Goal: Transaction & Acquisition: Purchase product/service

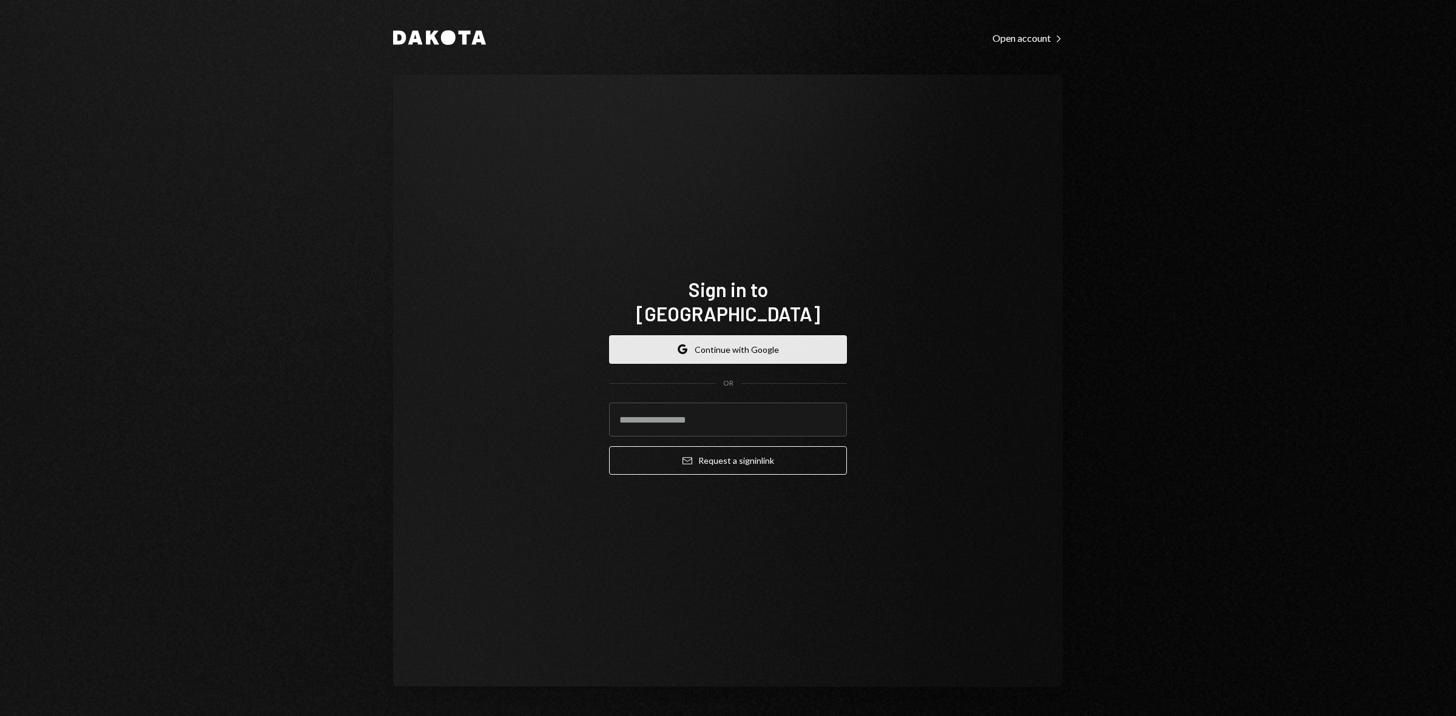
click at [734, 335] on button "Google Continue with Google" at bounding box center [728, 349] width 238 height 29
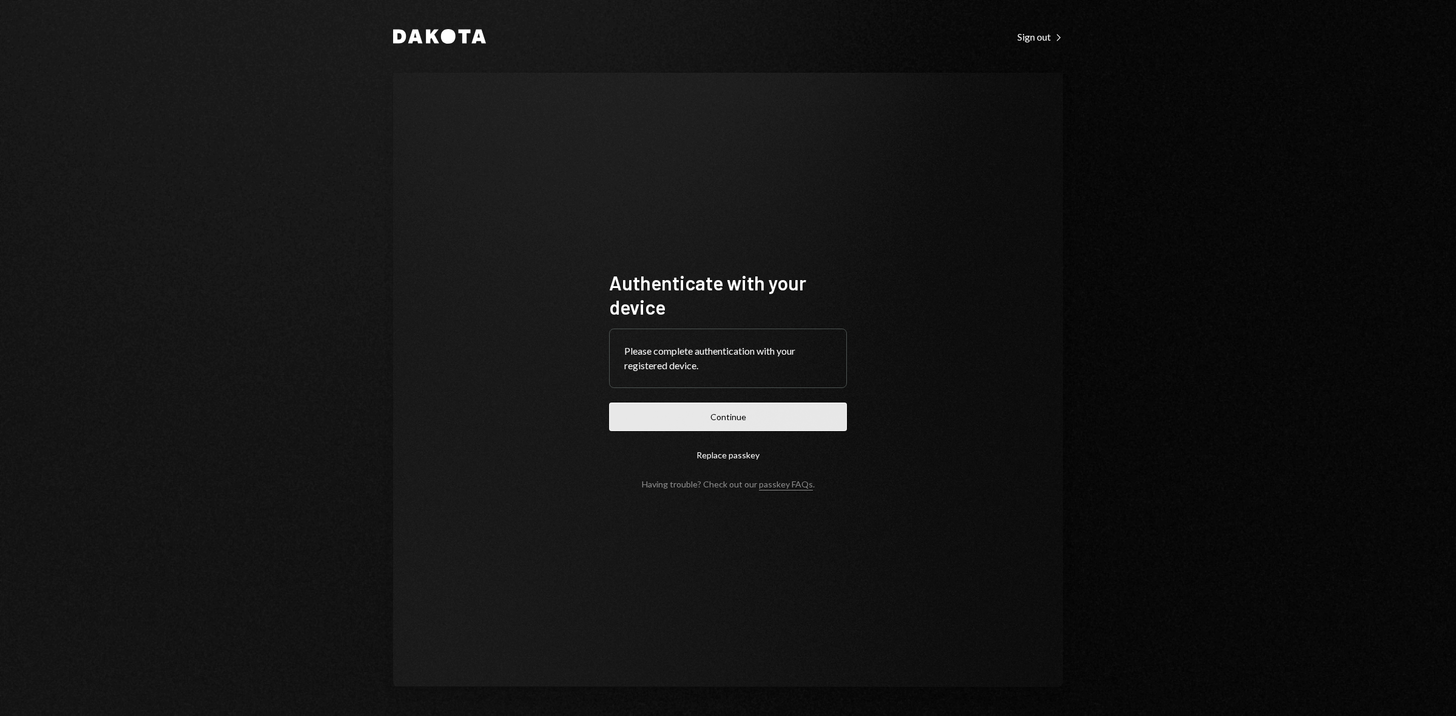
click at [763, 419] on button "Continue" at bounding box center [728, 417] width 238 height 29
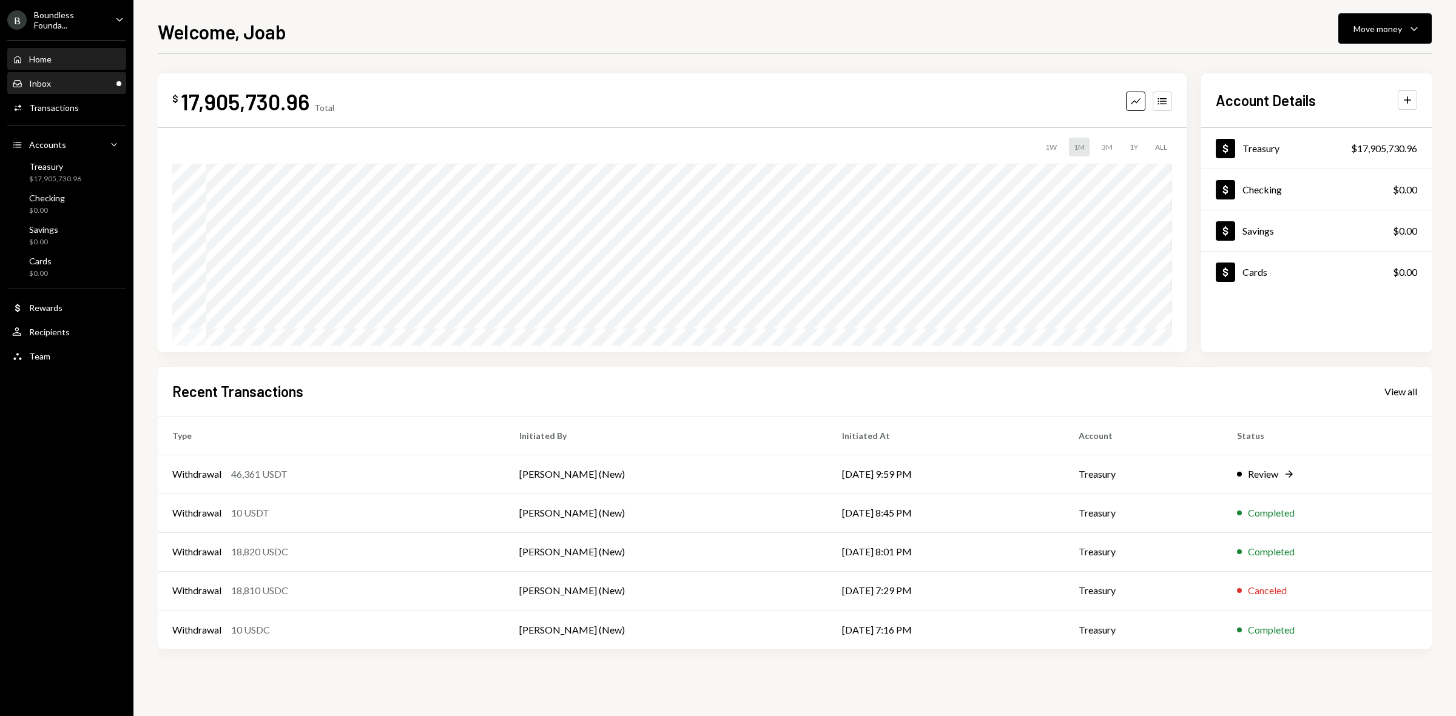
click at [78, 89] on div "Inbox Inbox" at bounding box center [66, 83] width 109 height 21
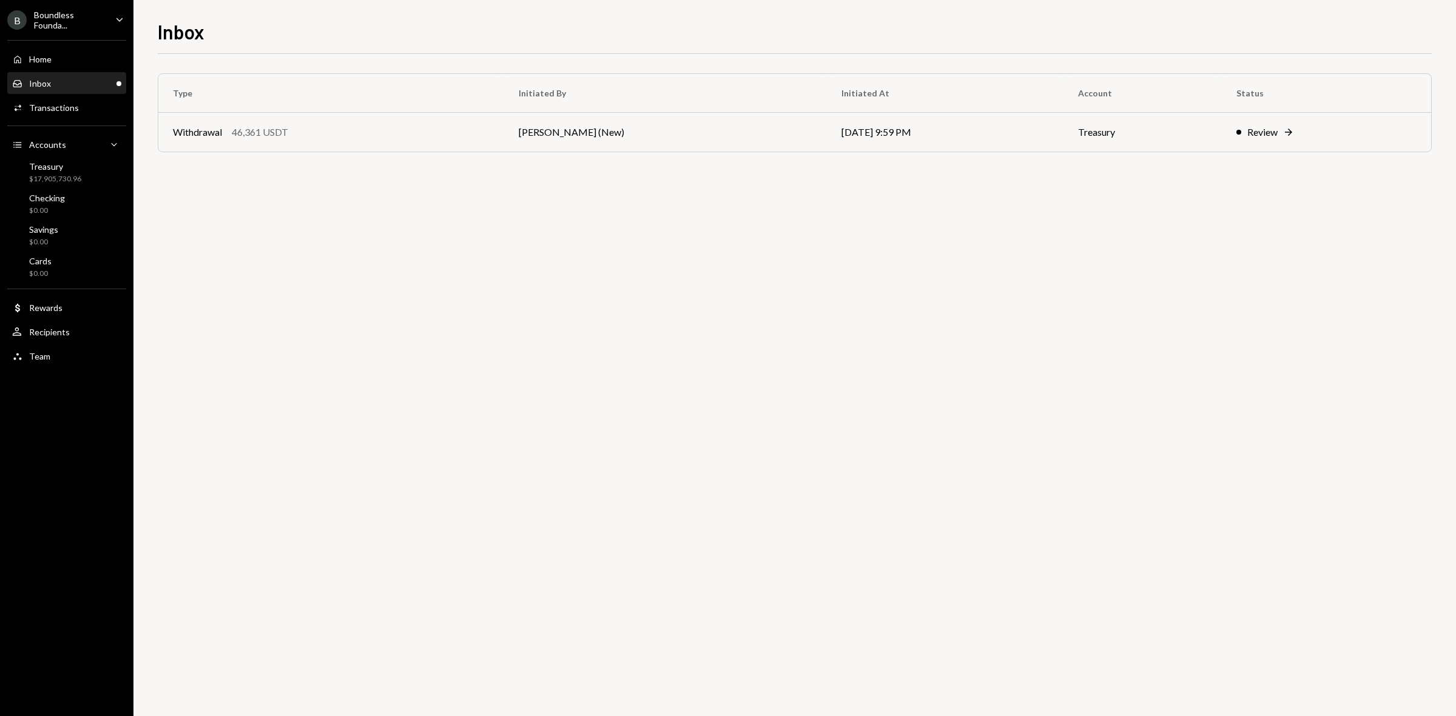
click at [66, 18] on div "Boundless Founda..." at bounding box center [70, 20] width 72 height 21
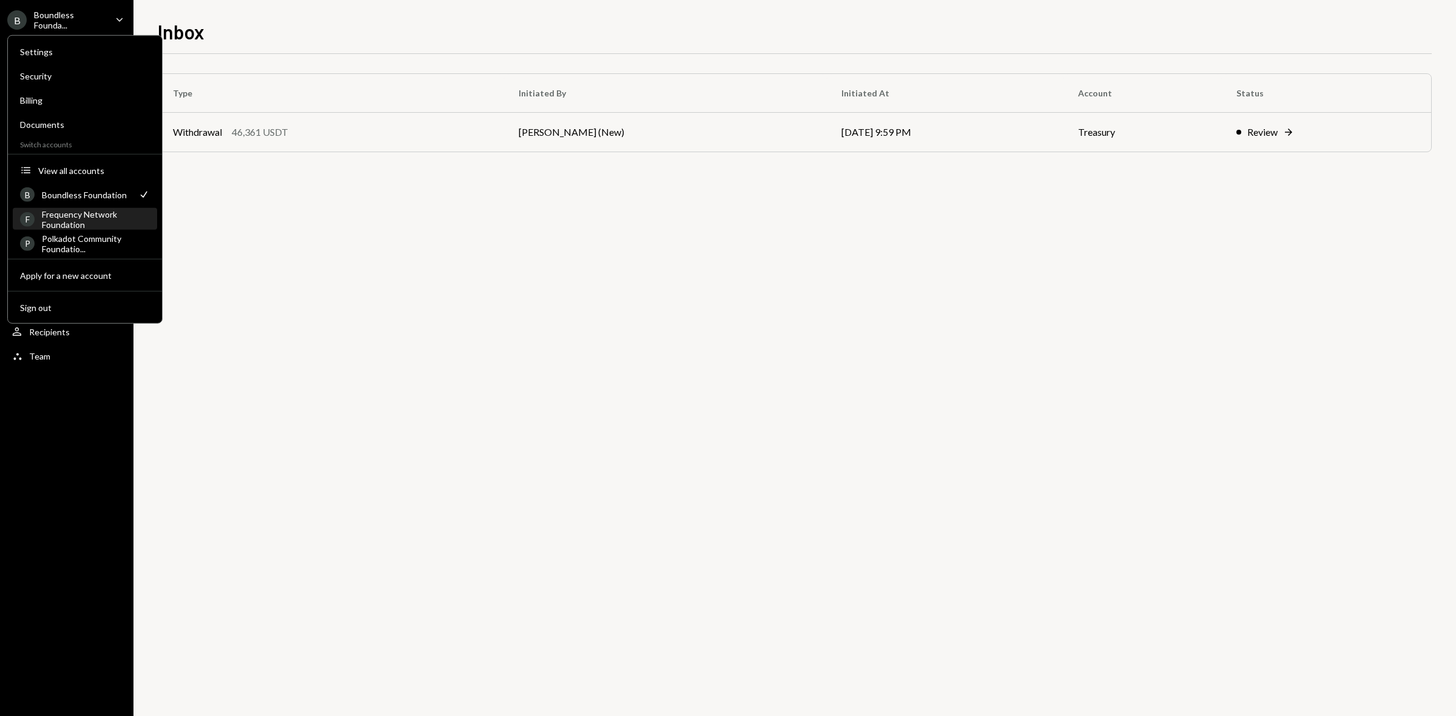
click at [62, 214] on div "Frequency Network Foundation" at bounding box center [96, 219] width 108 height 21
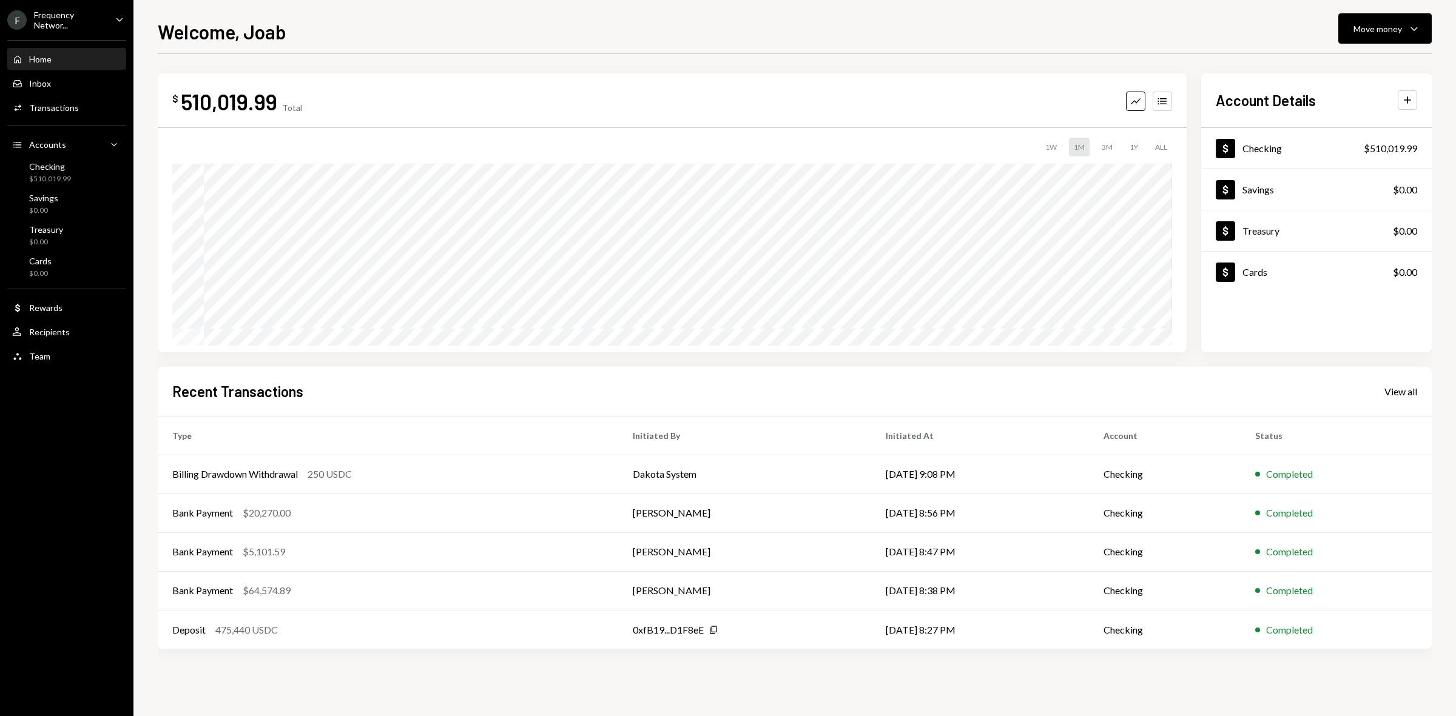
click at [61, 13] on div "Frequency Networ..." at bounding box center [70, 20] width 72 height 21
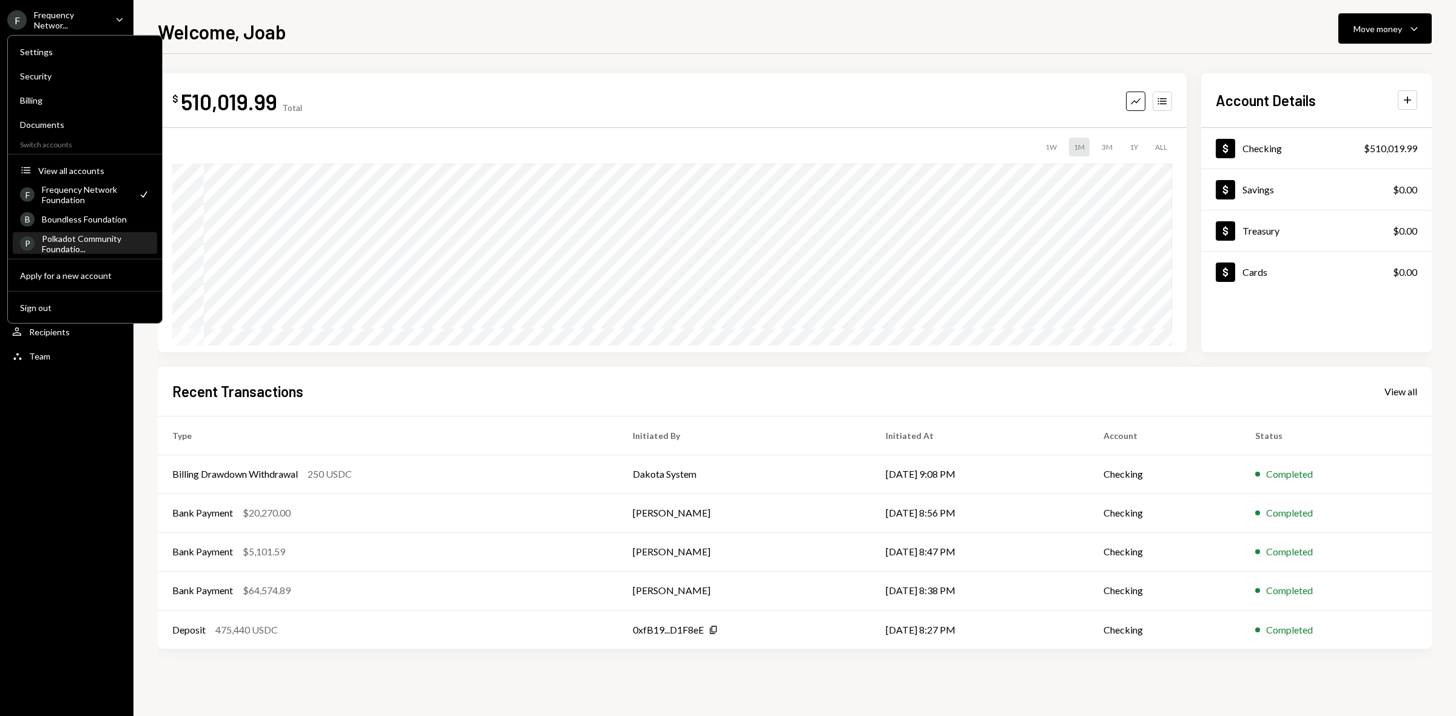
click at [93, 241] on div "Polkadot Community Foundatio..." at bounding box center [96, 243] width 108 height 21
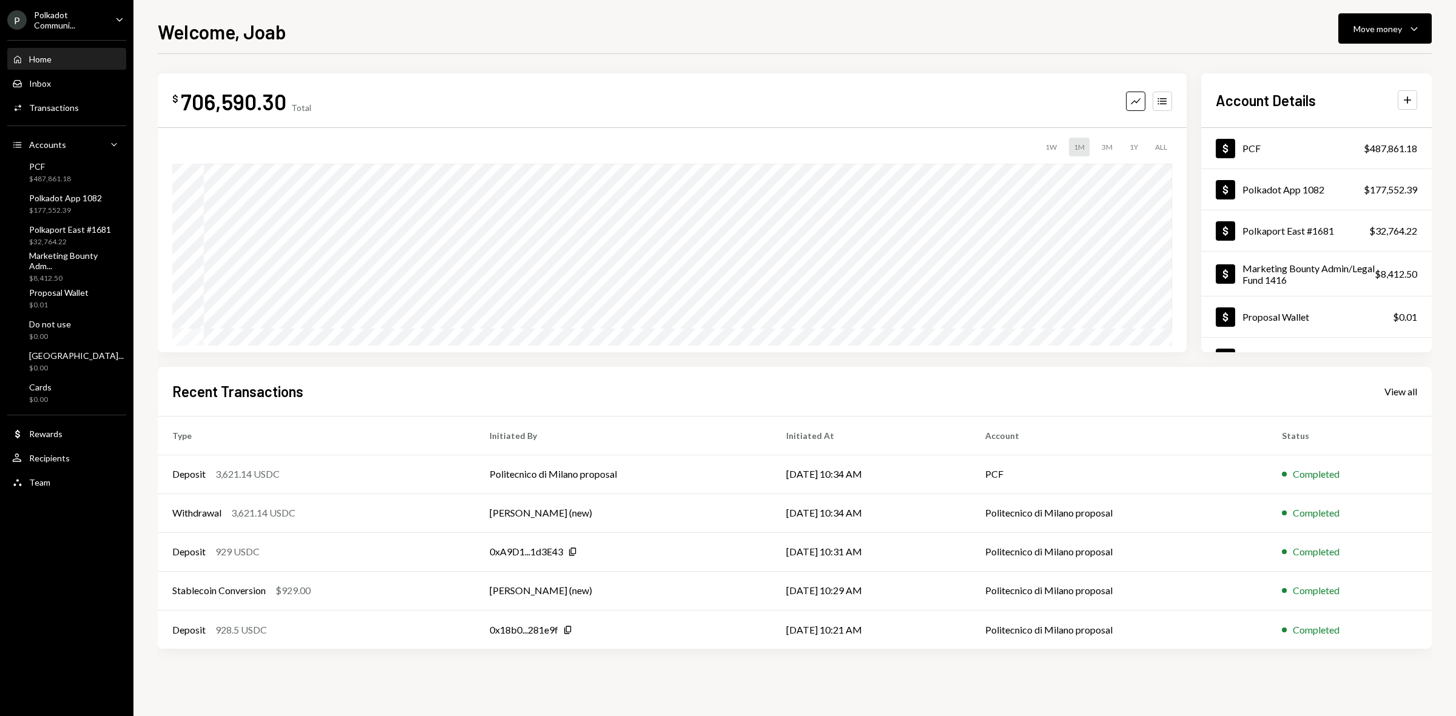
click at [99, 13] on div "Polkadot Communi..." at bounding box center [70, 20] width 72 height 21
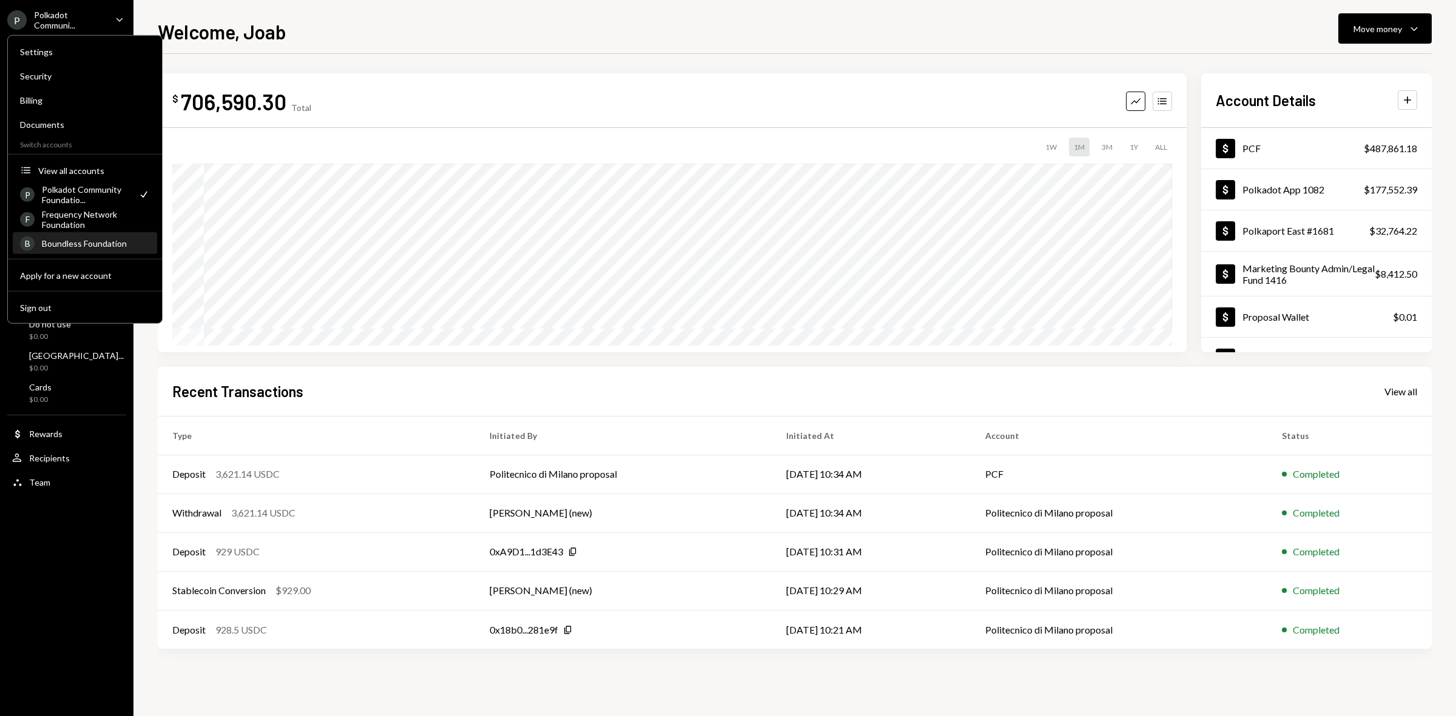
click at [74, 243] on div "Boundless Foundation" at bounding box center [96, 243] width 108 height 10
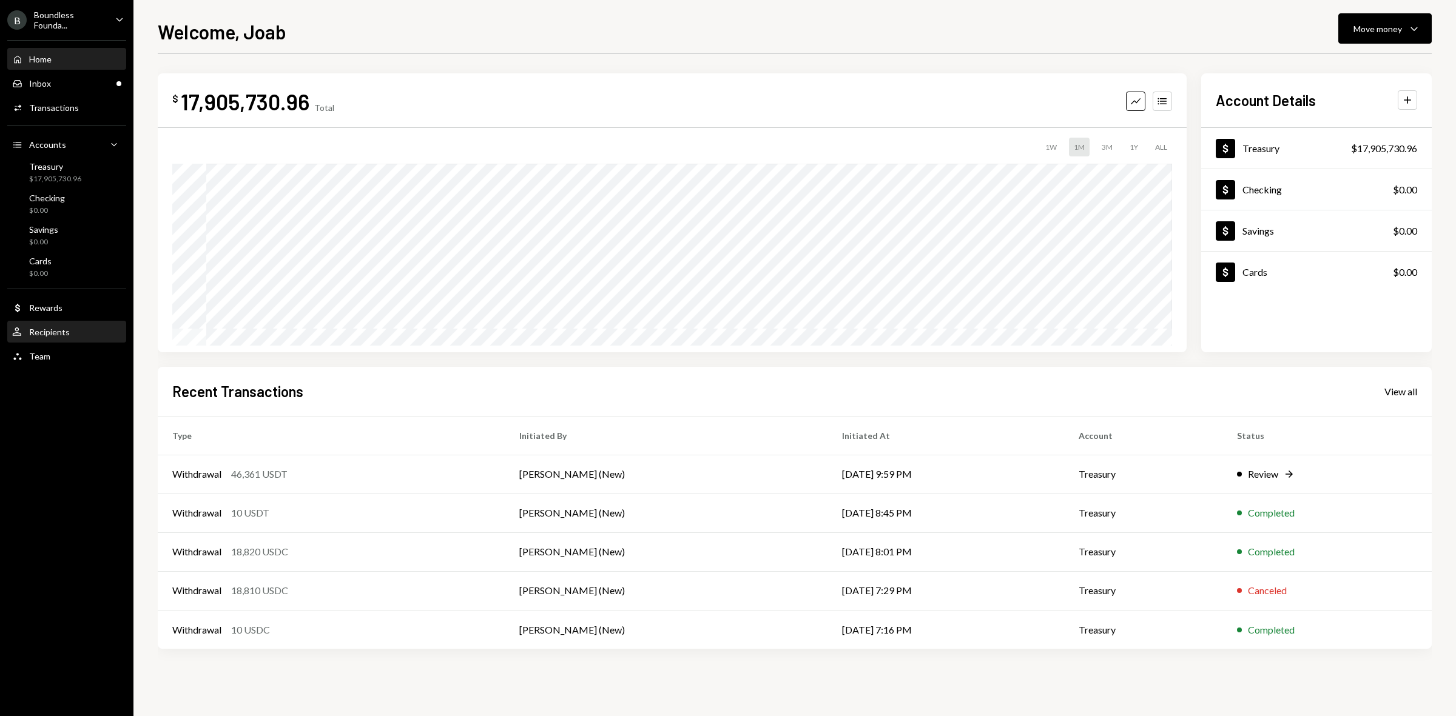
click at [53, 334] on div "Recipients" at bounding box center [49, 332] width 41 height 10
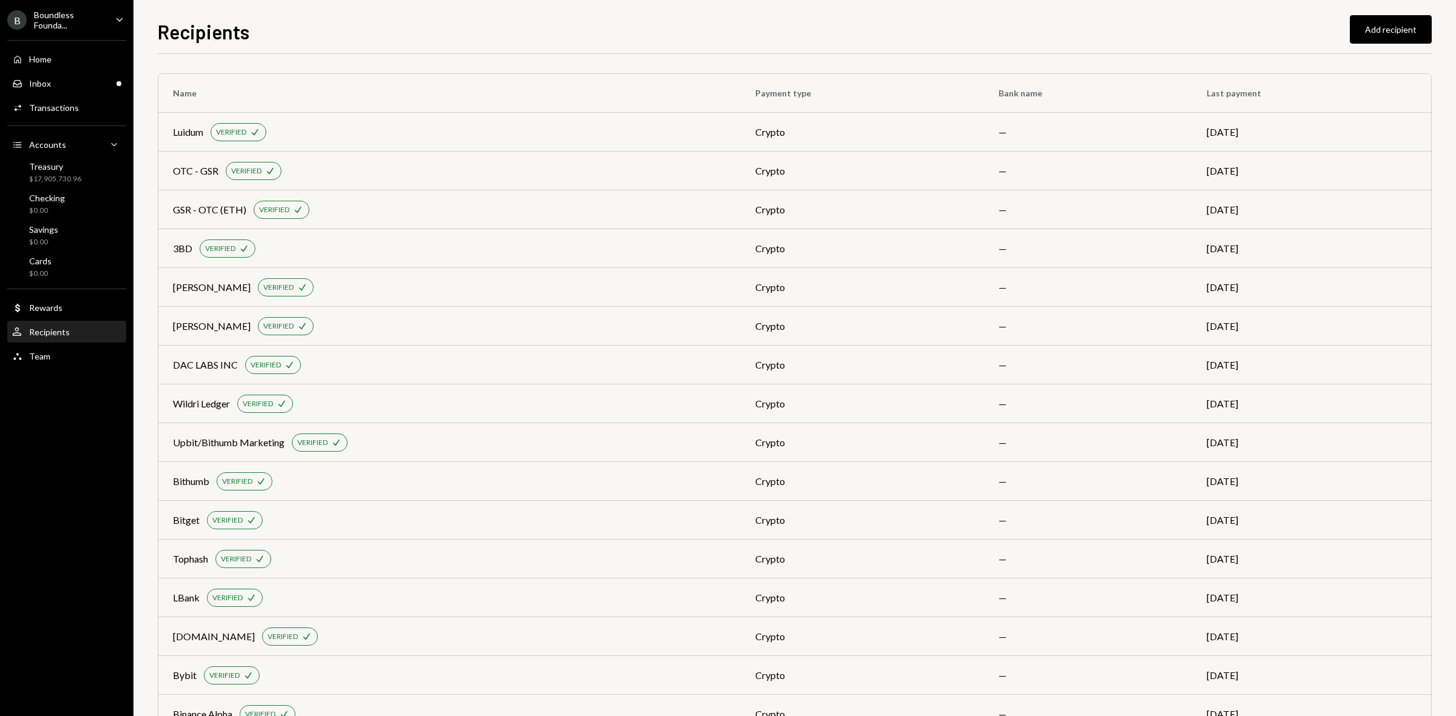
click at [64, 329] on div "Recipients" at bounding box center [49, 332] width 41 height 10
drag, startPoint x: 1403, startPoint y: 27, endPoint x: 1408, endPoint y: 32, distance: 6.4
click at [1408, 32] on button "Add recipient" at bounding box center [1391, 29] width 82 height 29
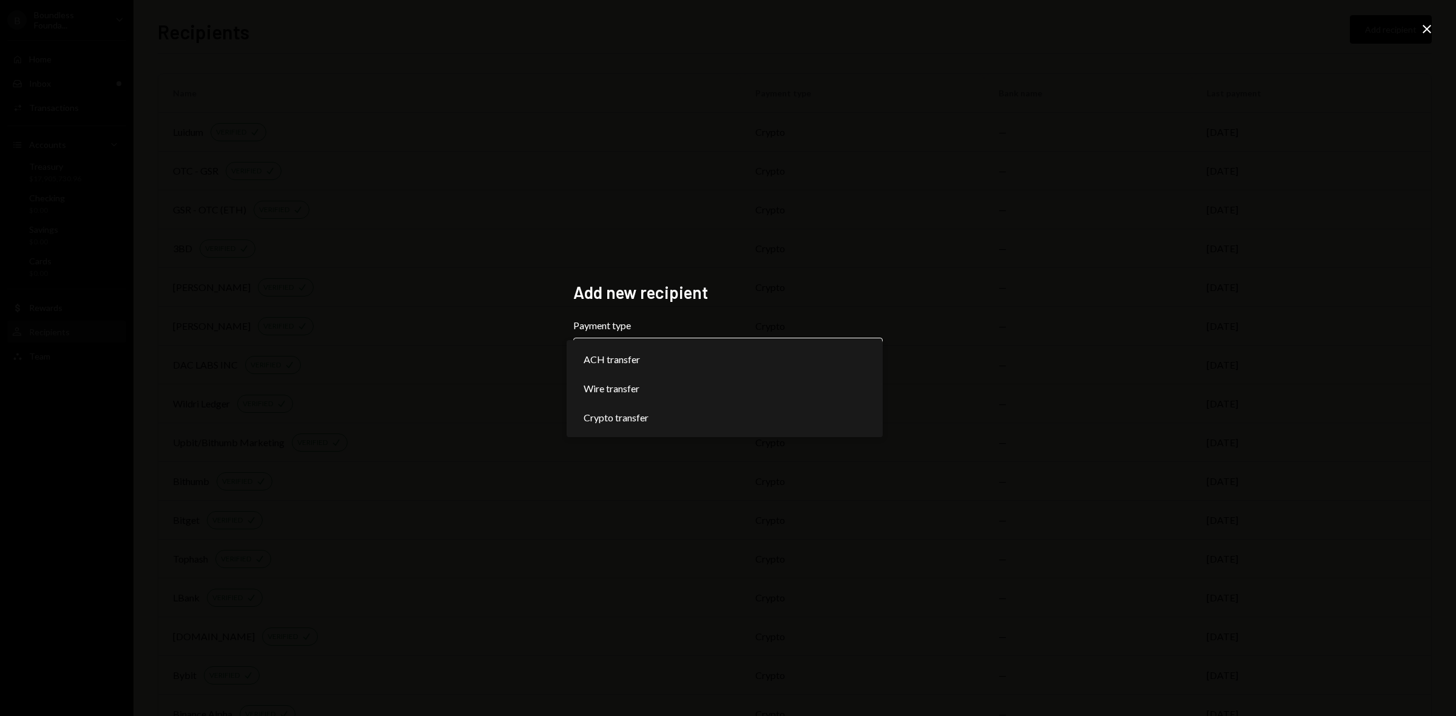
click at [650, 349] on body "B Boundless Founda... Caret Down Home Home Inbox Inbox Activities Transactions …" at bounding box center [728, 358] width 1456 height 716
select select "******"
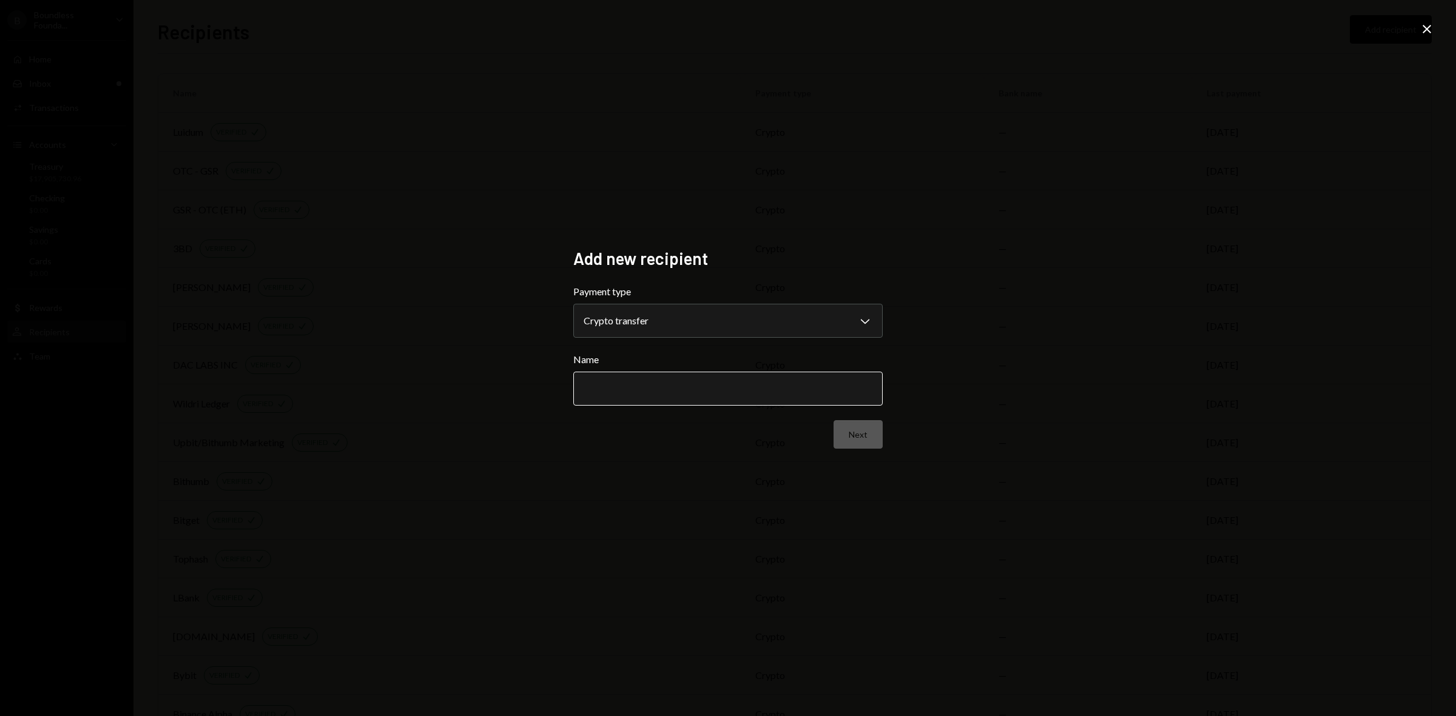
click at [635, 393] on input "Name" at bounding box center [727, 389] width 309 height 34
type input "**********"
click at [860, 433] on button "Next" at bounding box center [858, 434] width 49 height 29
click at [729, 335] on body "B Boundless Founda... Caret Down Home Home Inbox Inbox Activities Transactions …" at bounding box center [728, 358] width 1456 height 716
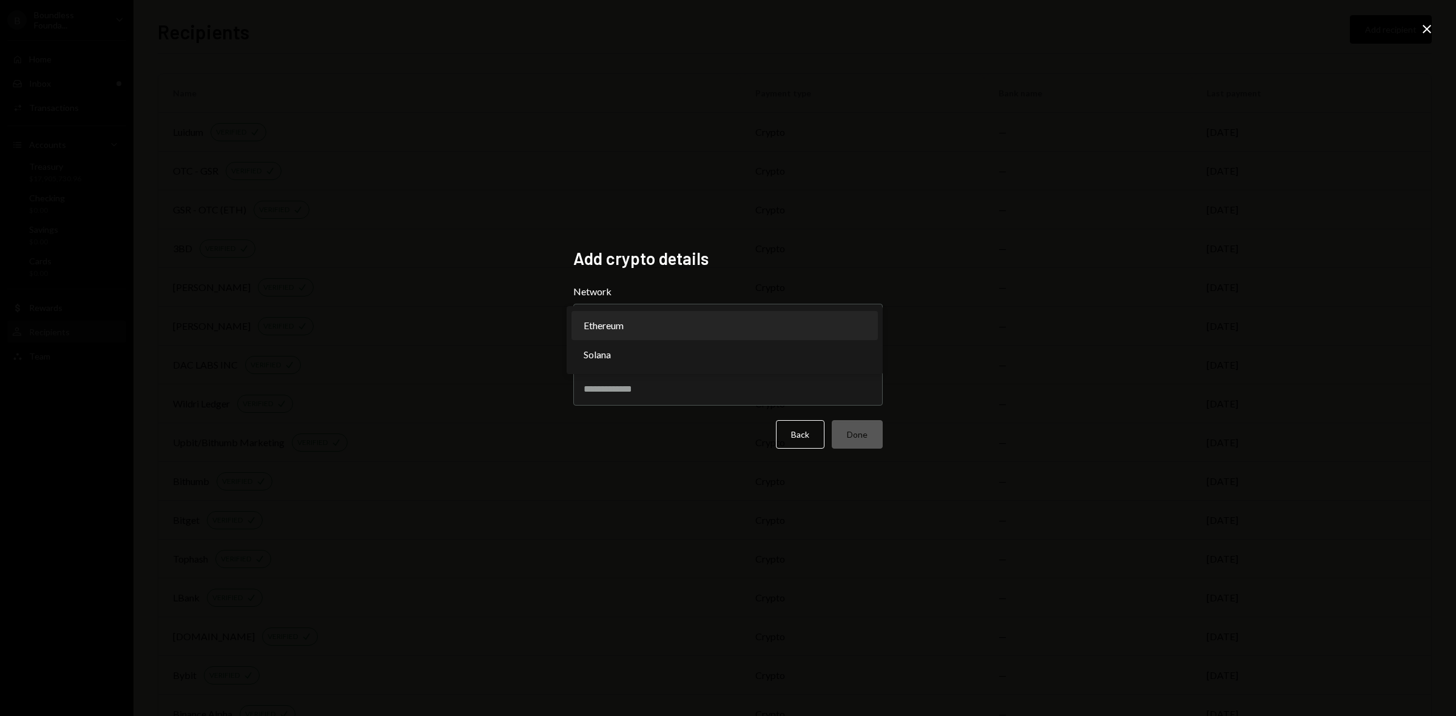
select select "**********"
paste input "**********"
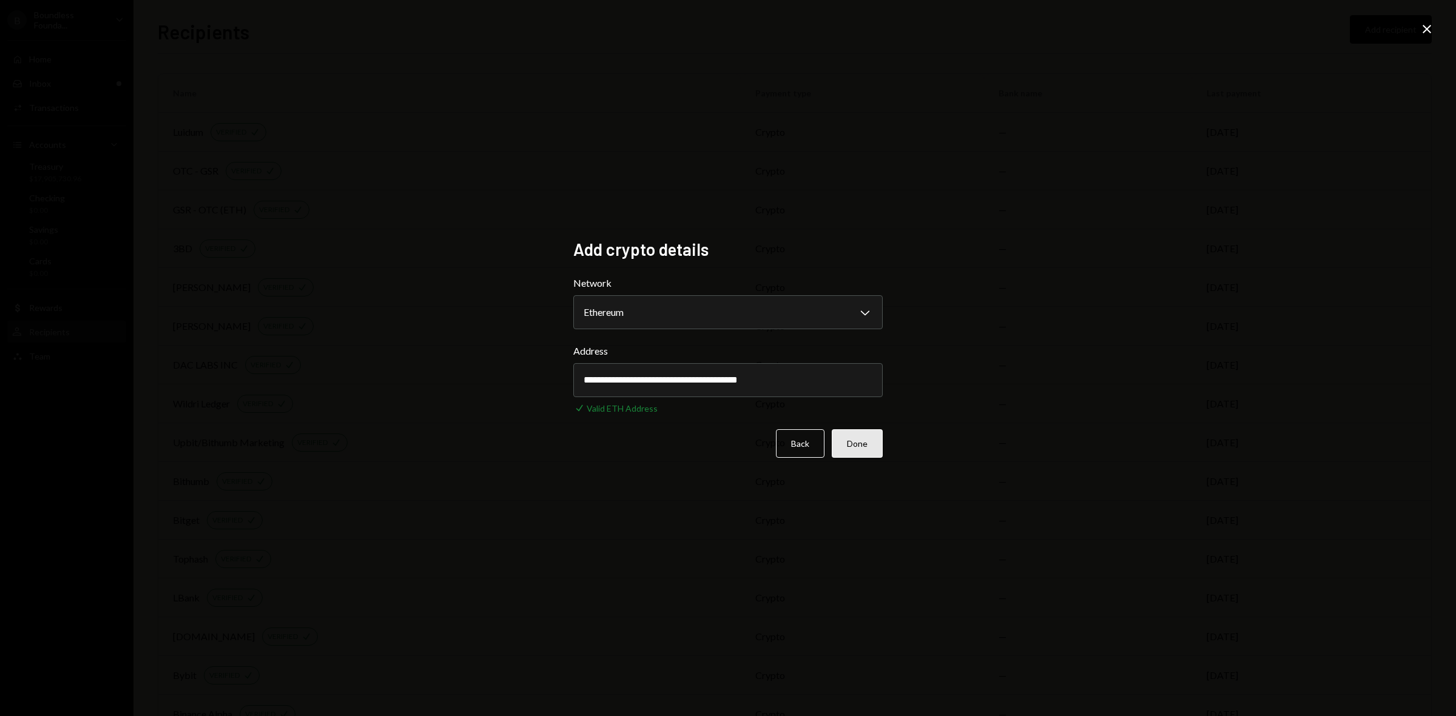
type input "**********"
click at [868, 439] on button "Done" at bounding box center [857, 444] width 51 height 29
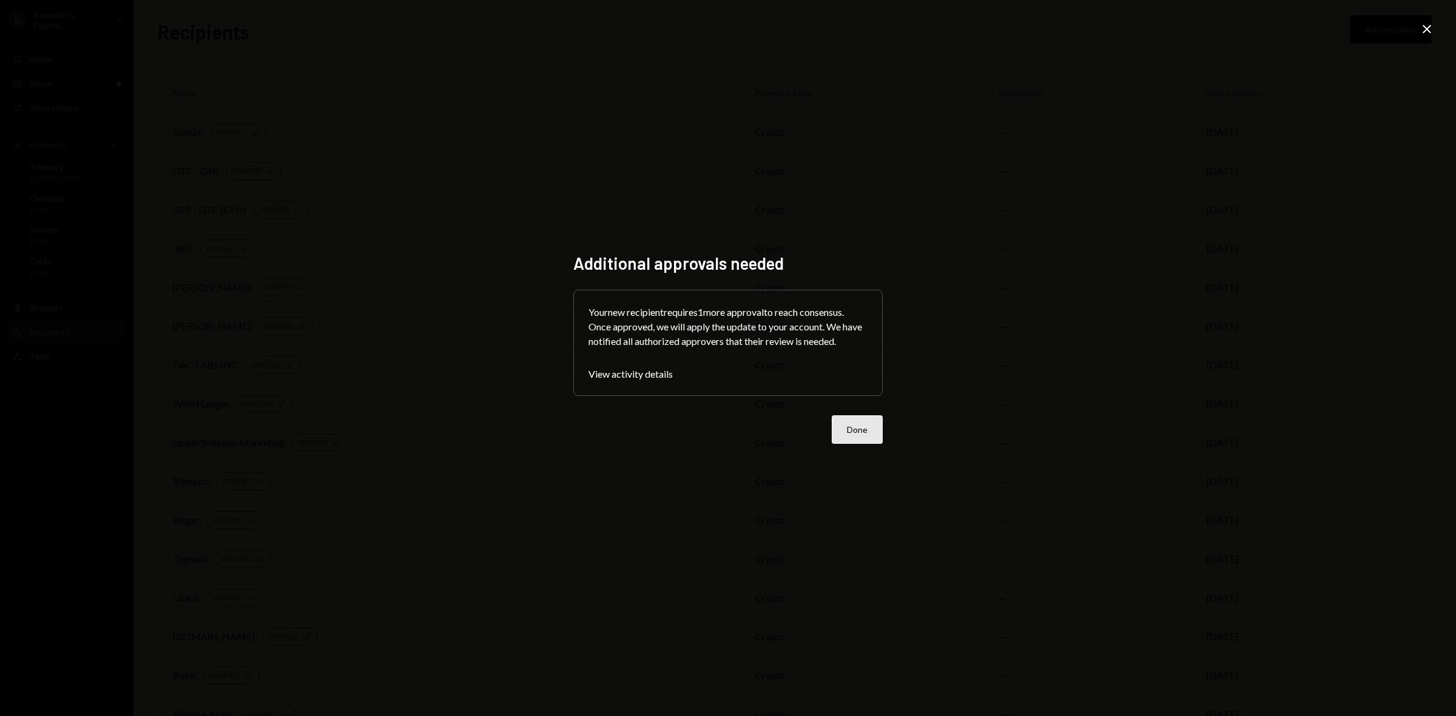
click at [859, 432] on button "Done" at bounding box center [857, 430] width 51 height 29
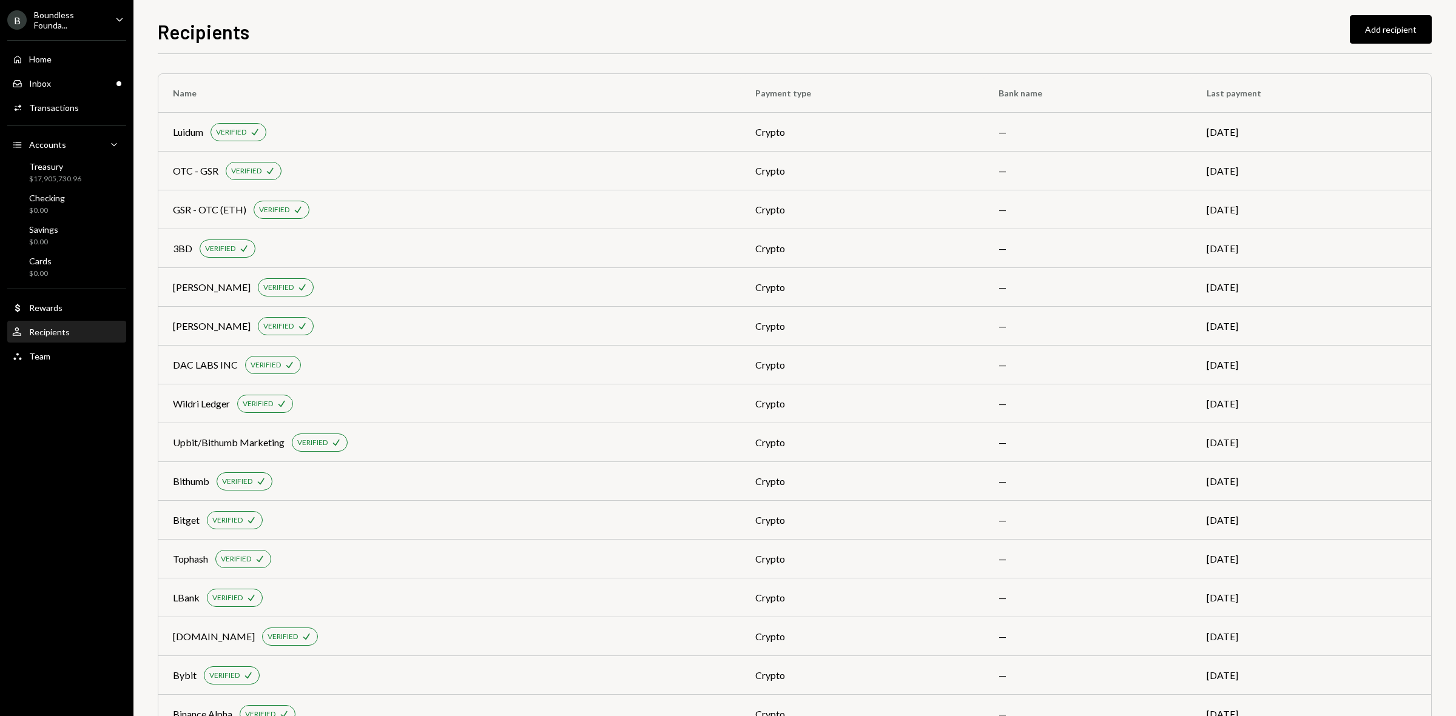
click at [76, 29] on div "Boundless Founda..." at bounding box center [70, 20] width 72 height 21
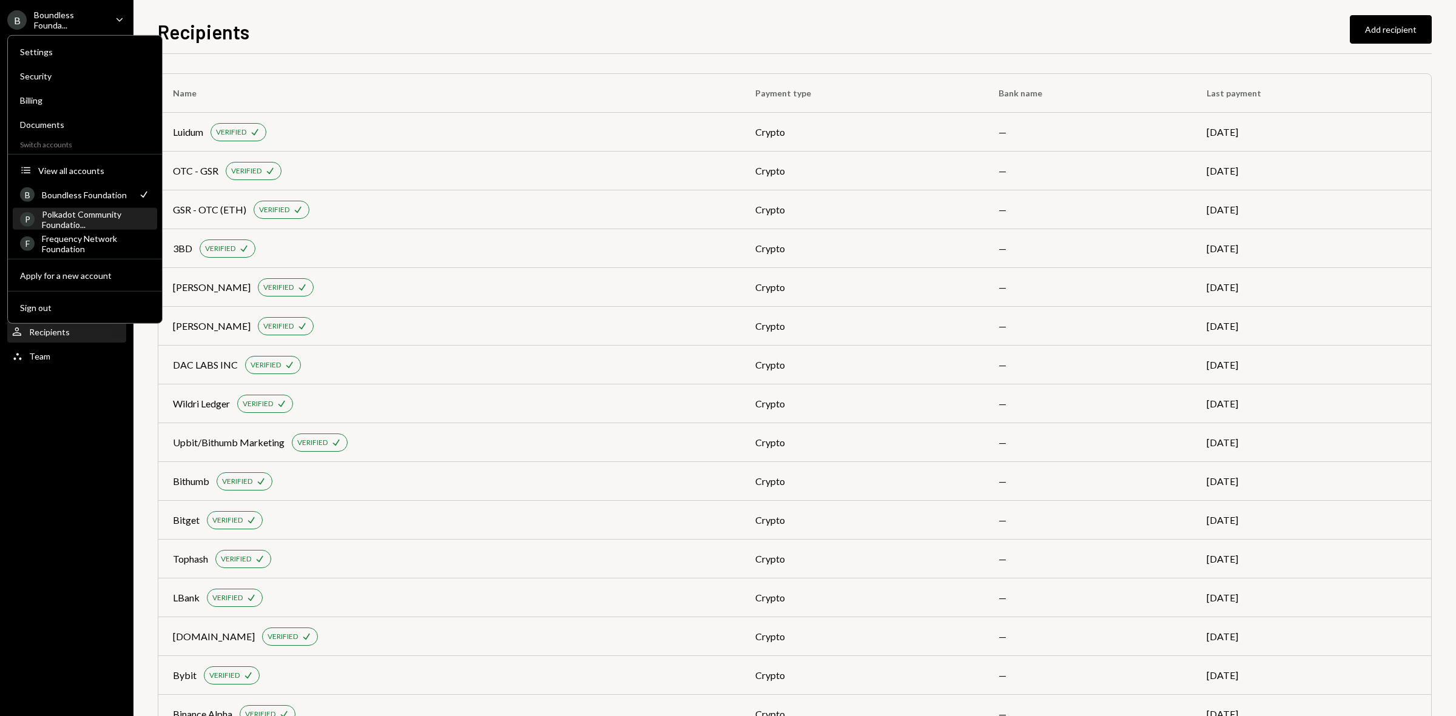
click at [74, 221] on div "Polkadot Community Foundatio..." at bounding box center [96, 219] width 108 height 21
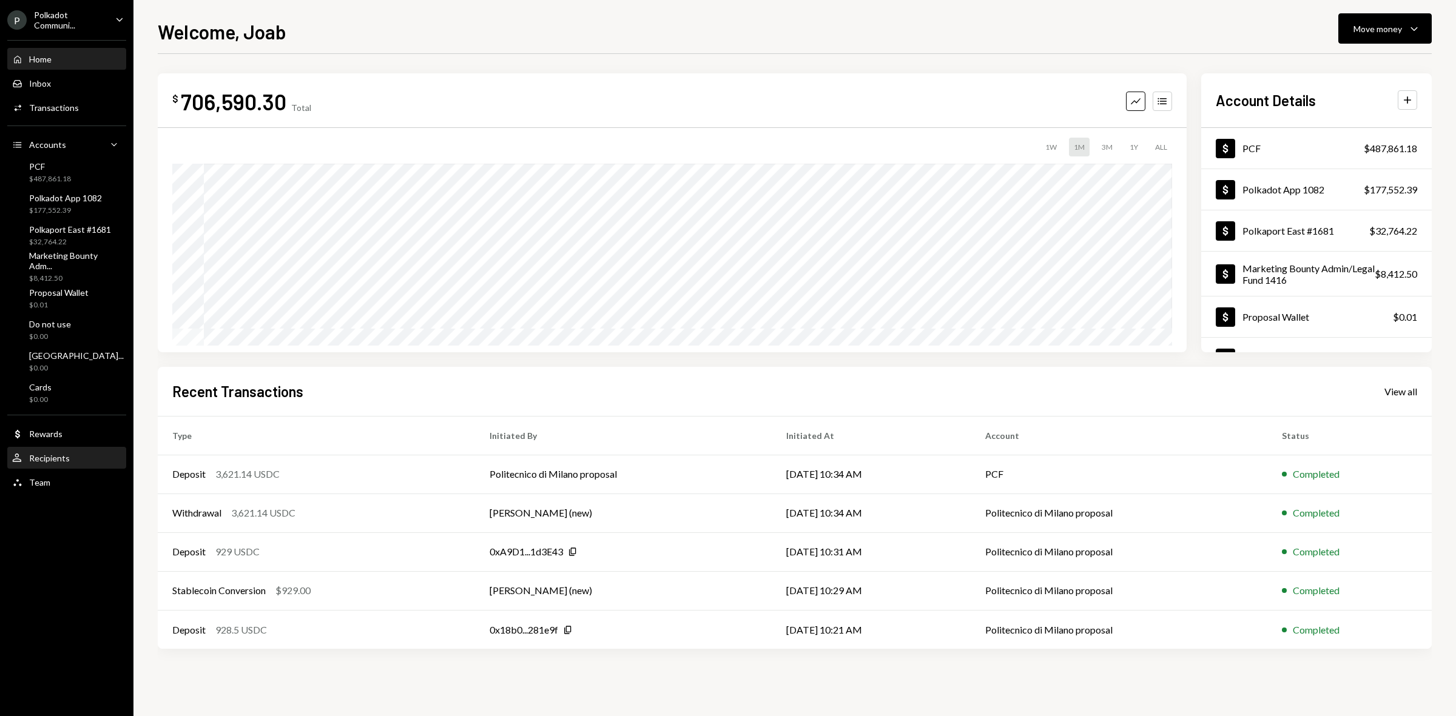
click at [44, 464] on div "User Recipients" at bounding box center [66, 458] width 109 height 21
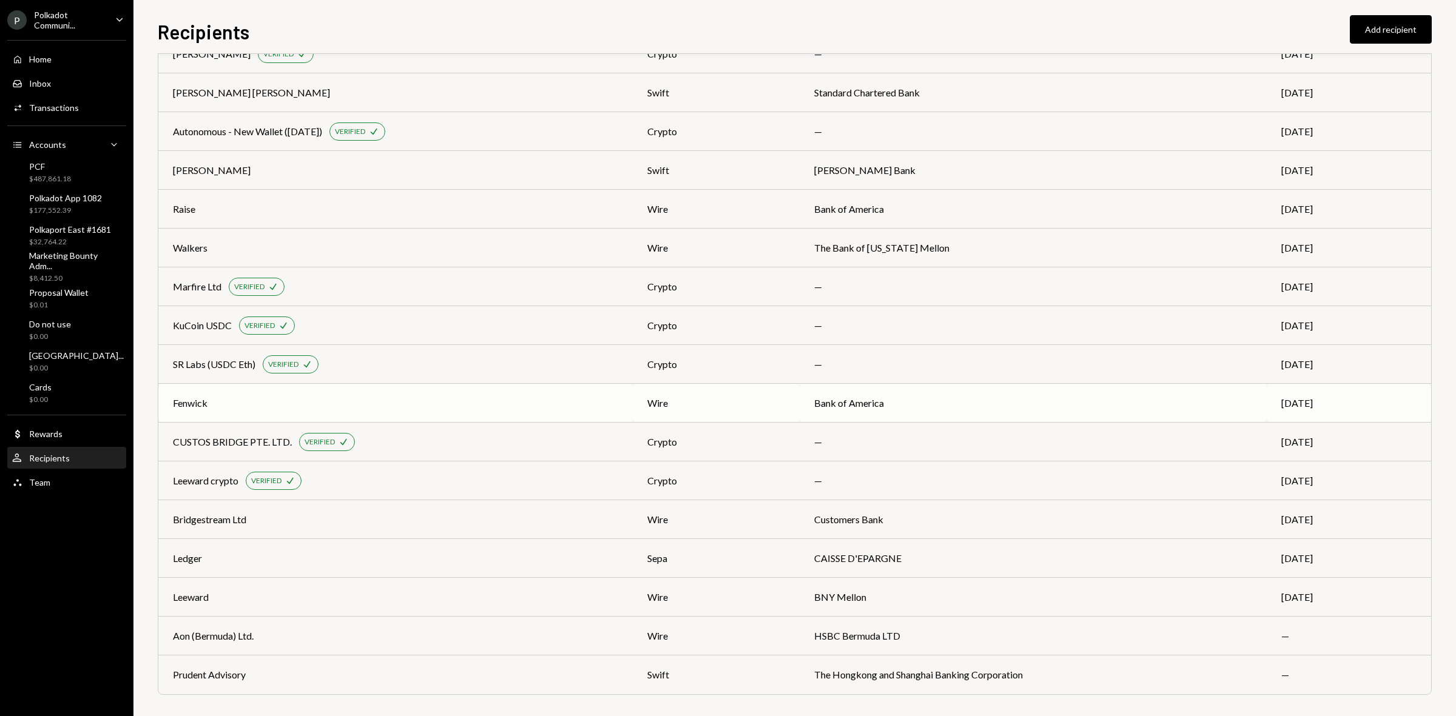
scroll to position [314, 0]
click at [292, 674] on div "Prudent Advisory" at bounding box center [395, 673] width 445 height 15
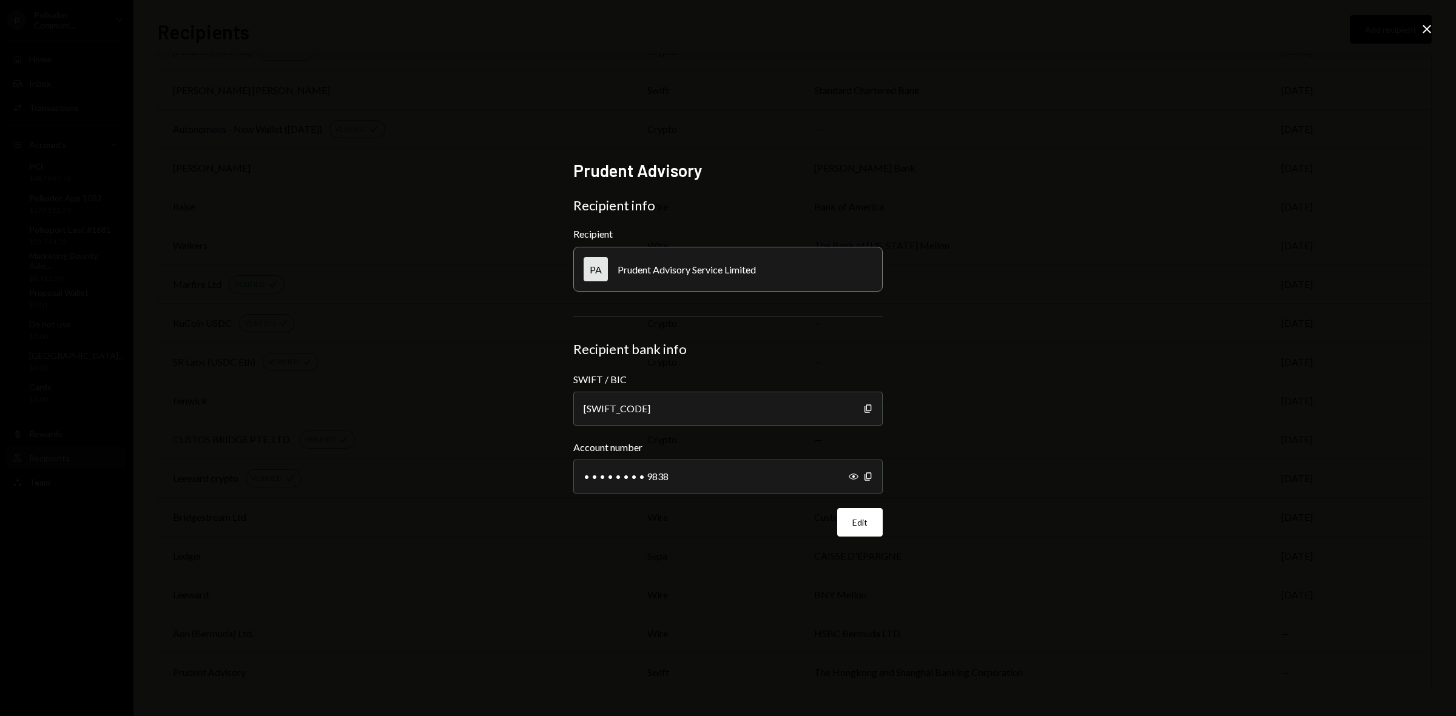
click at [859, 476] on div "Show Copy" at bounding box center [861, 477] width 24 height 34
click at [852, 476] on icon "Show" at bounding box center [854, 477] width 10 height 10
drag, startPoint x: 601, startPoint y: 474, endPoint x: 637, endPoint y: 483, distance: 37.5
click at [637, 483] on div "521085969838" at bounding box center [727, 477] width 309 height 34
click at [1202, 495] on div "Prudent Advisory Recipient info Recipient PA Prudent Advisory Service Limited R…" at bounding box center [728, 358] width 1456 height 716
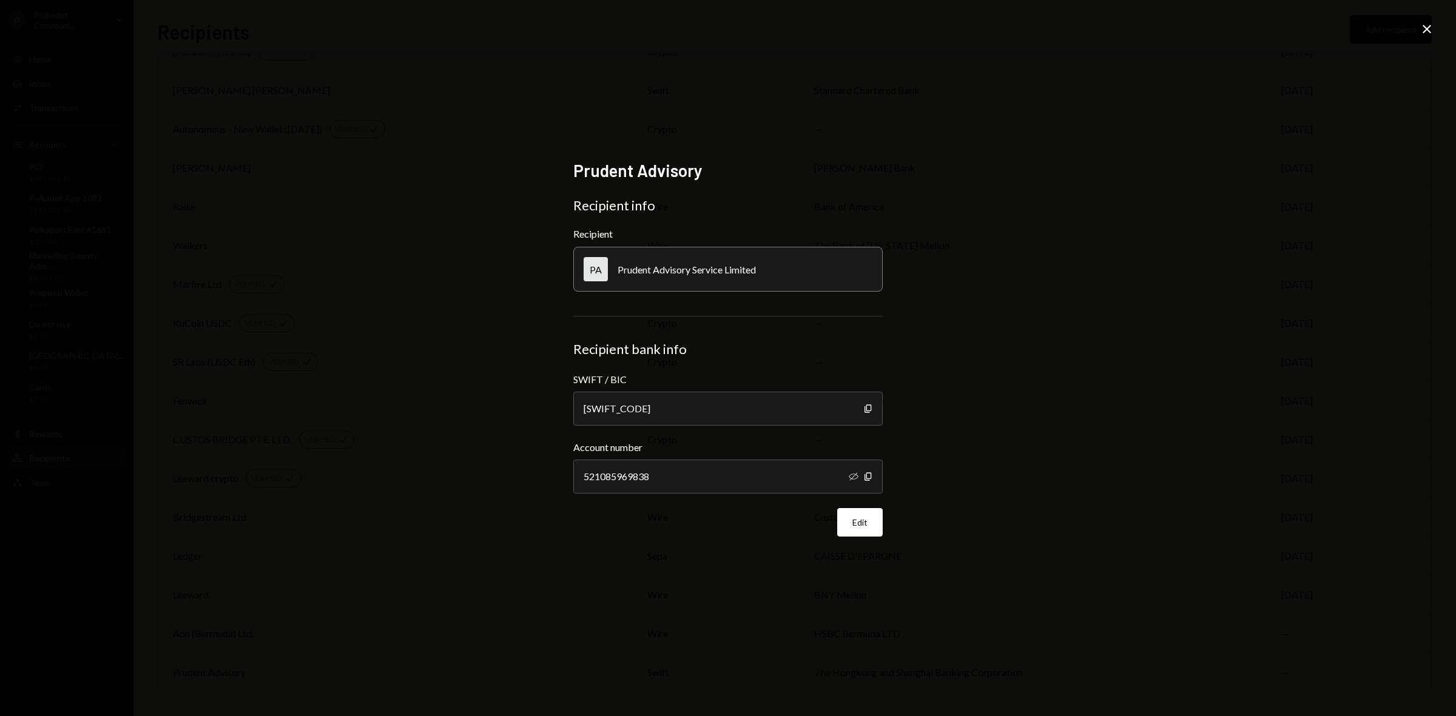
click at [1436, 26] on div "Prudent Advisory Recipient info Recipient PA Prudent Advisory Service Limited R…" at bounding box center [728, 358] width 1456 height 716
click at [1424, 29] on icon "Close" at bounding box center [1427, 29] width 15 height 15
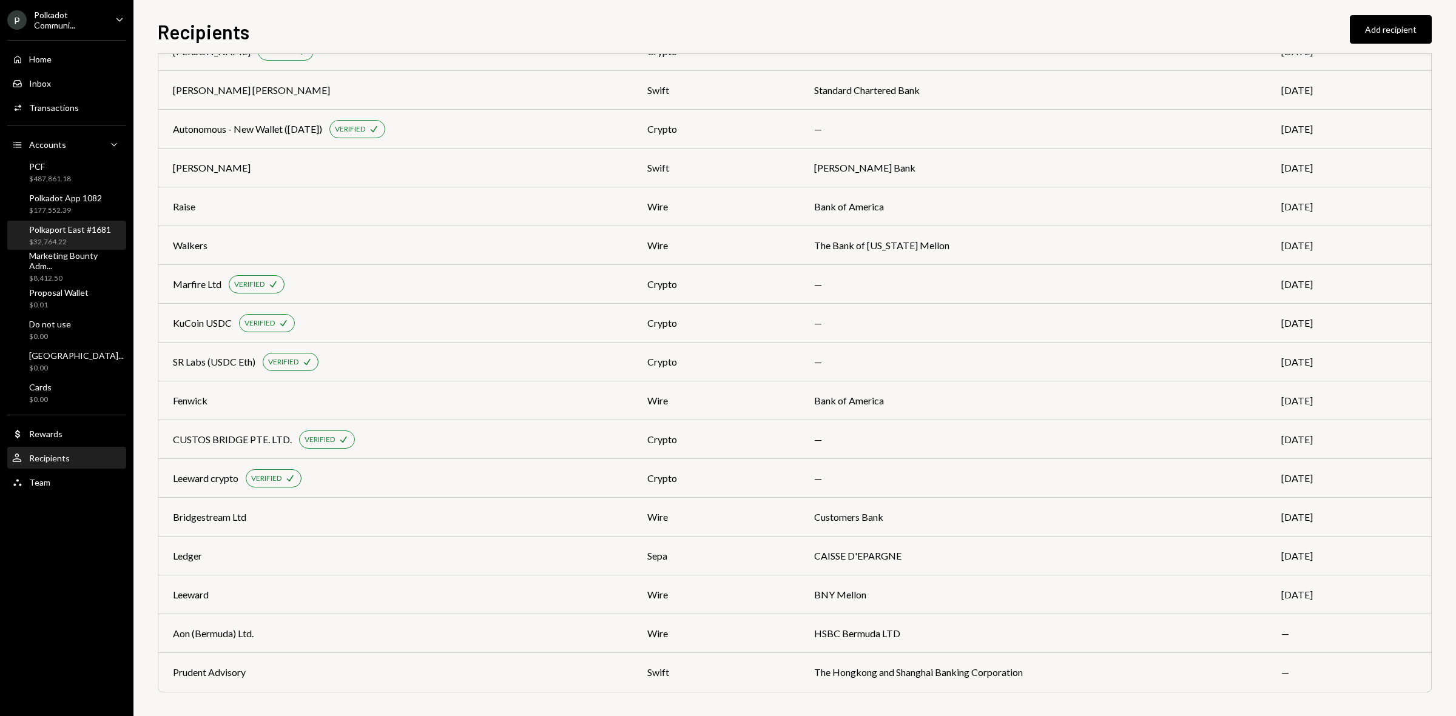
click at [80, 241] on div "$32,764.22" at bounding box center [70, 242] width 82 height 10
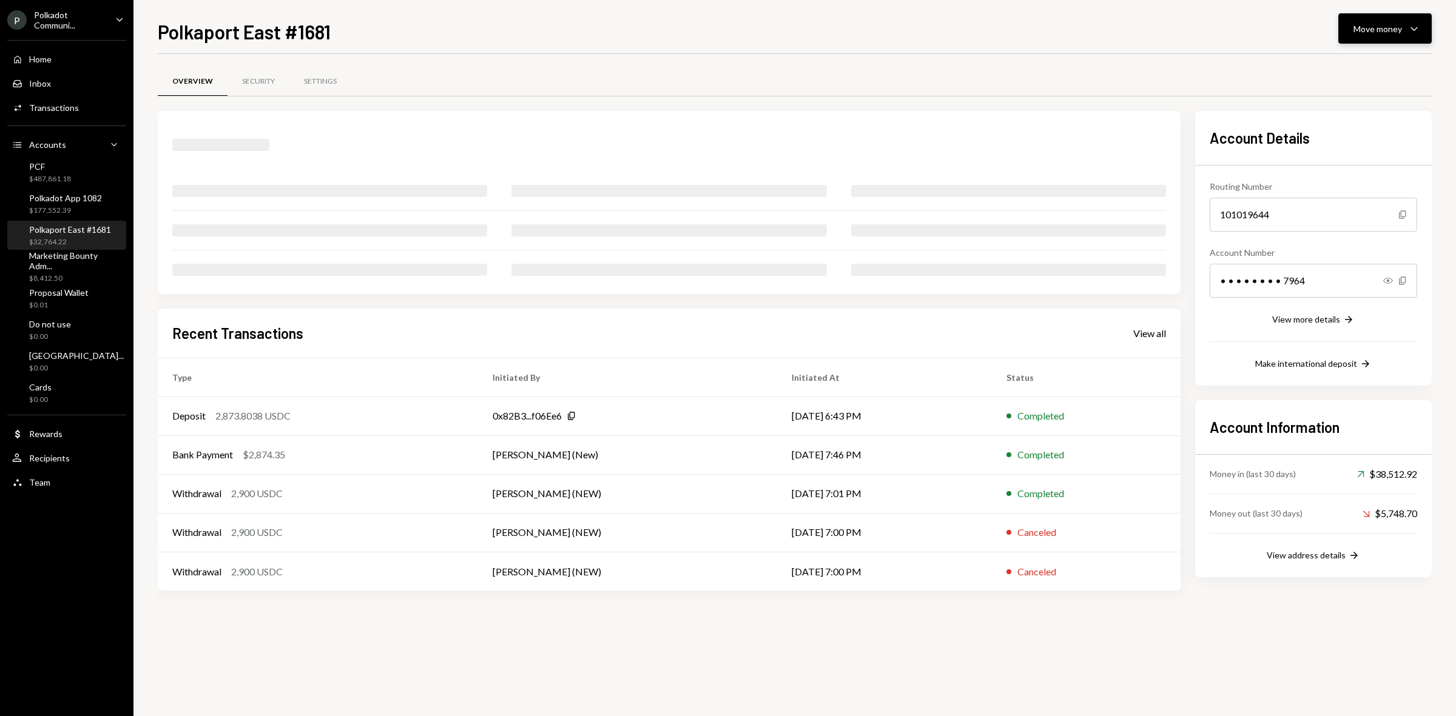
click at [1400, 26] on div "Move money" at bounding box center [1378, 28] width 49 height 13
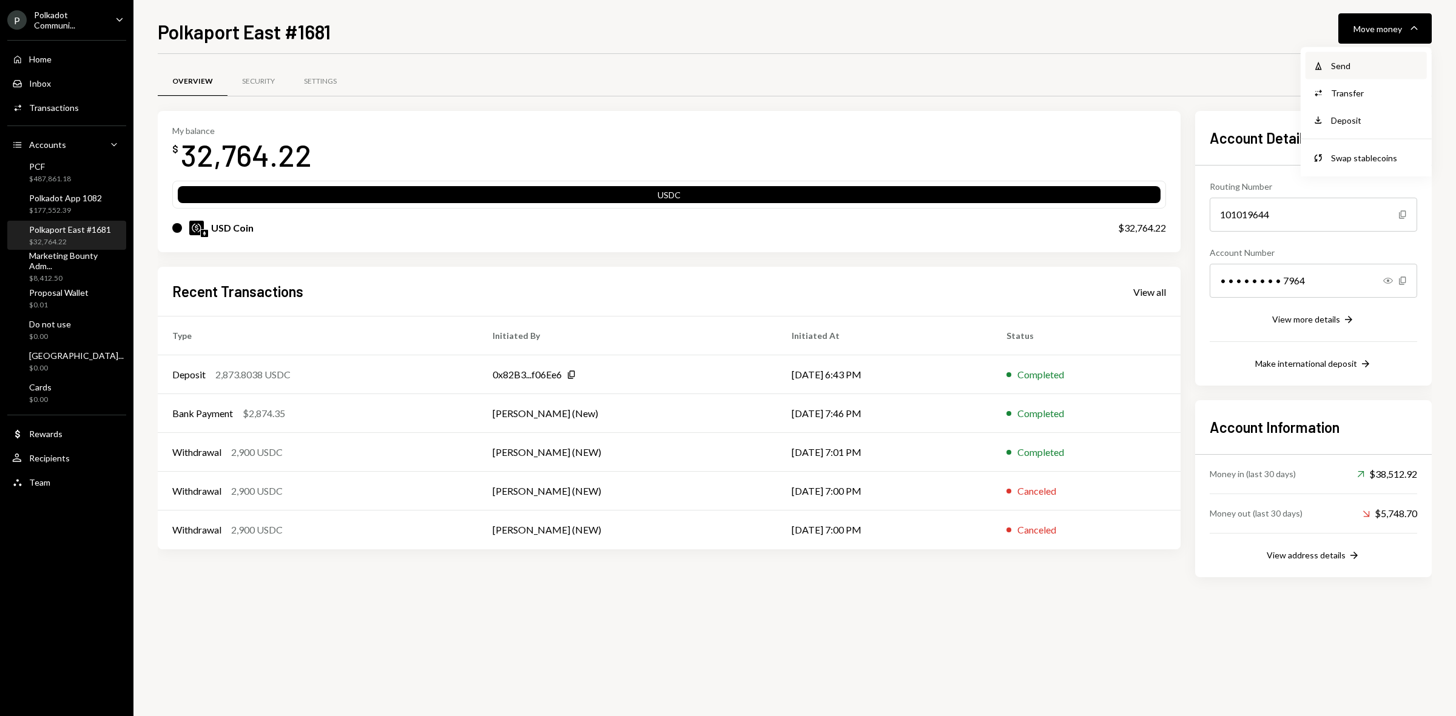
click at [1344, 66] on div "Send" at bounding box center [1375, 65] width 89 height 13
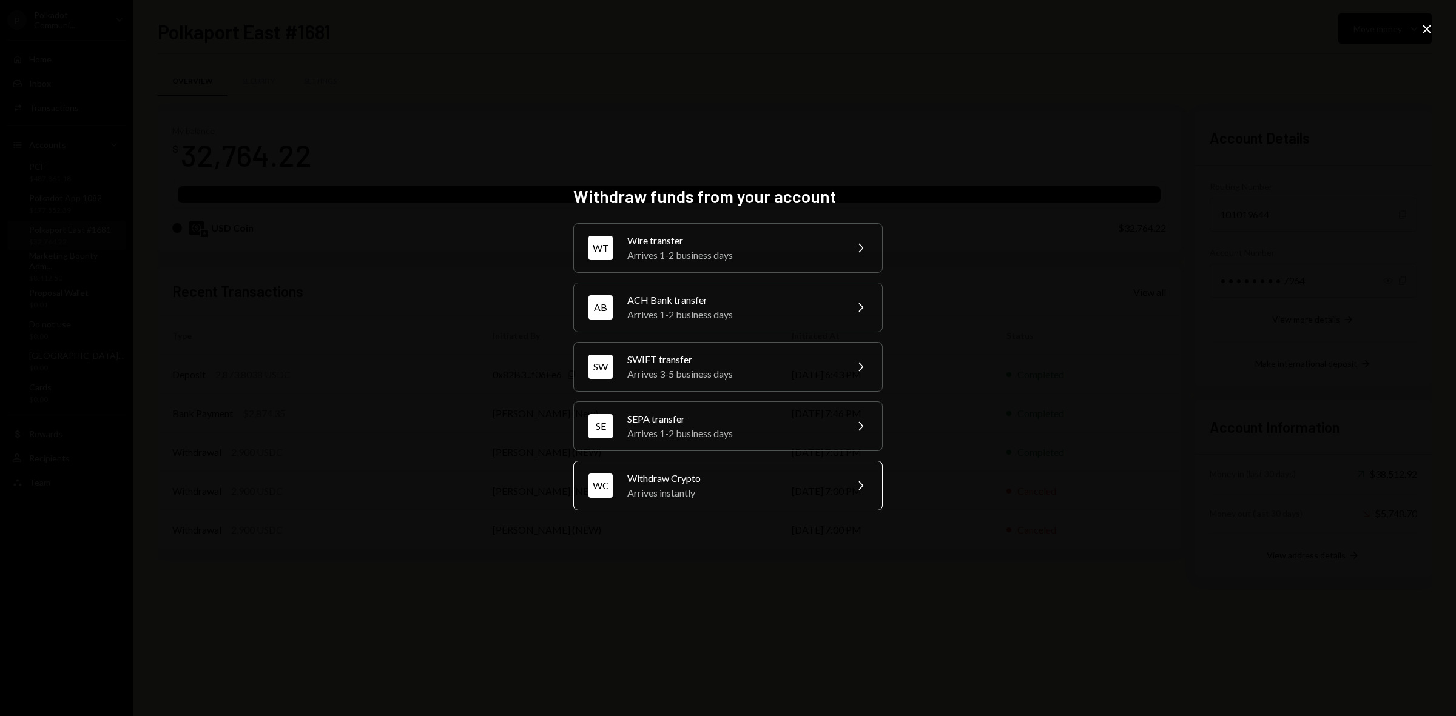
click at [723, 499] on div "Arrives instantly" at bounding box center [732, 493] width 211 height 15
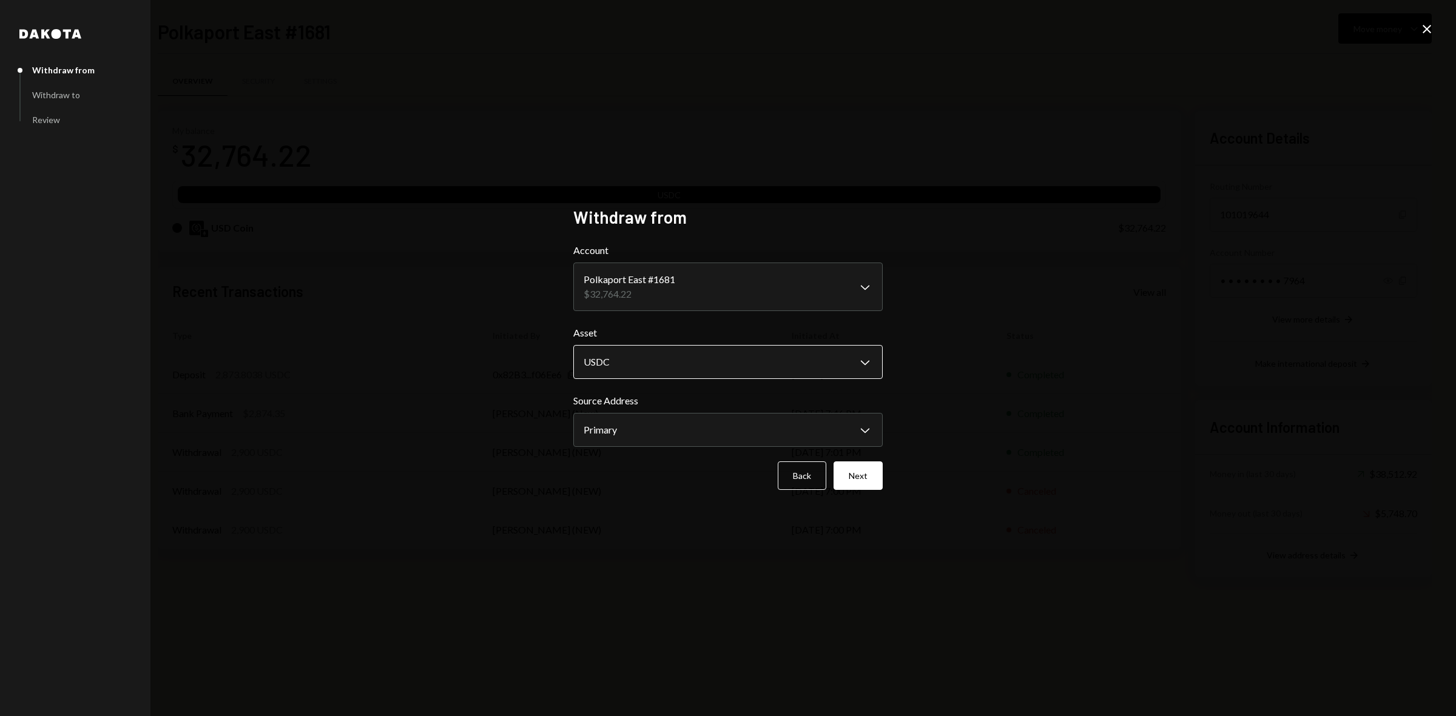
click at [737, 364] on body "P Polkadot Communi... Caret Down Home Home Inbox Inbox Activities Transactions …" at bounding box center [728, 358] width 1456 height 716
click at [741, 431] on body "P Polkadot Communi... Caret Down Home Home Inbox Inbox Activities Transactions …" at bounding box center [728, 358] width 1456 height 716
click at [1063, 417] on div "**********" at bounding box center [728, 358] width 1456 height 716
click at [865, 469] on button "Next" at bounding box center [858, 476] width 49 height 29
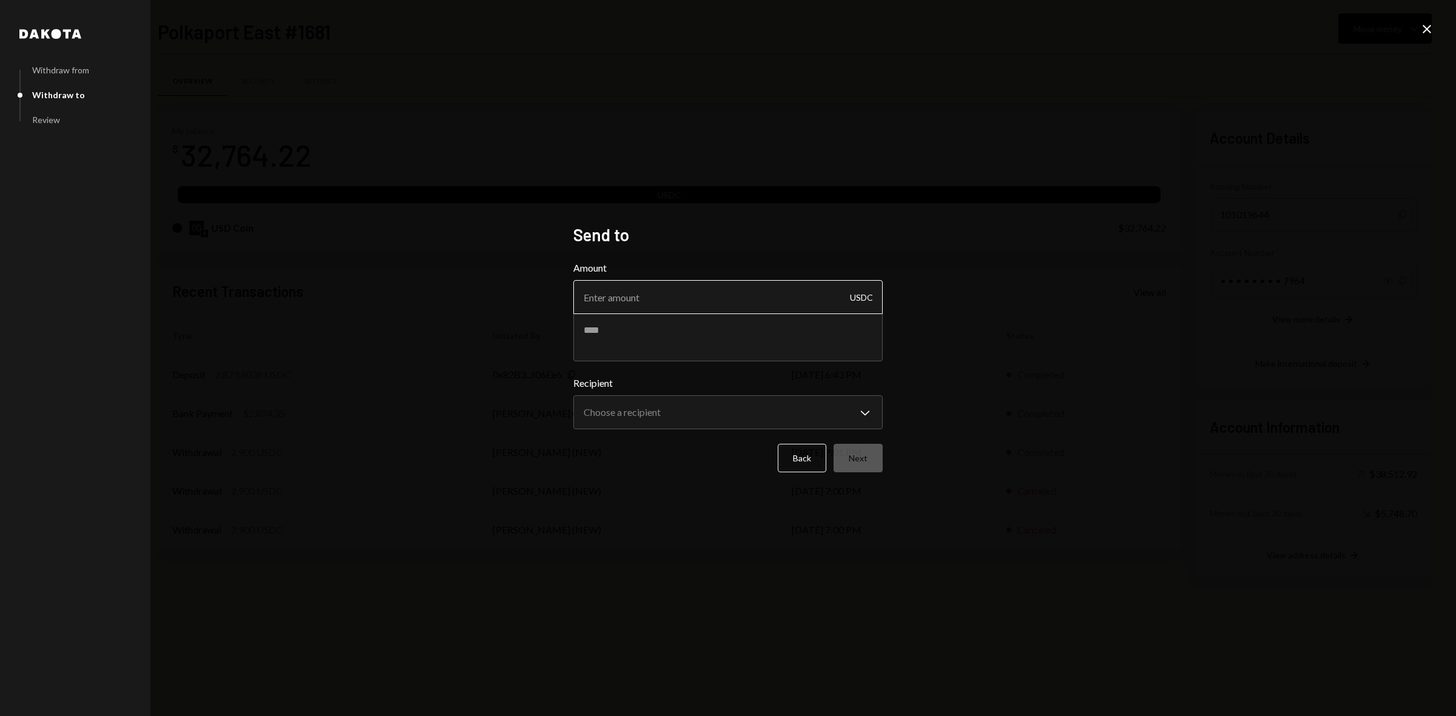
click at [596, 289] on input "Amount" at bounding box center [727, 297] width 309 height 34
click at [689, 406] on body "P Polkadot Communi... Caret Down Home Home Inbox Inbox Activities Transactions …" at bounding box center [728, 358] width 1456 height 716
click at [1426, 30] on icon at bounding box center [1427, 29] width 8 height 8
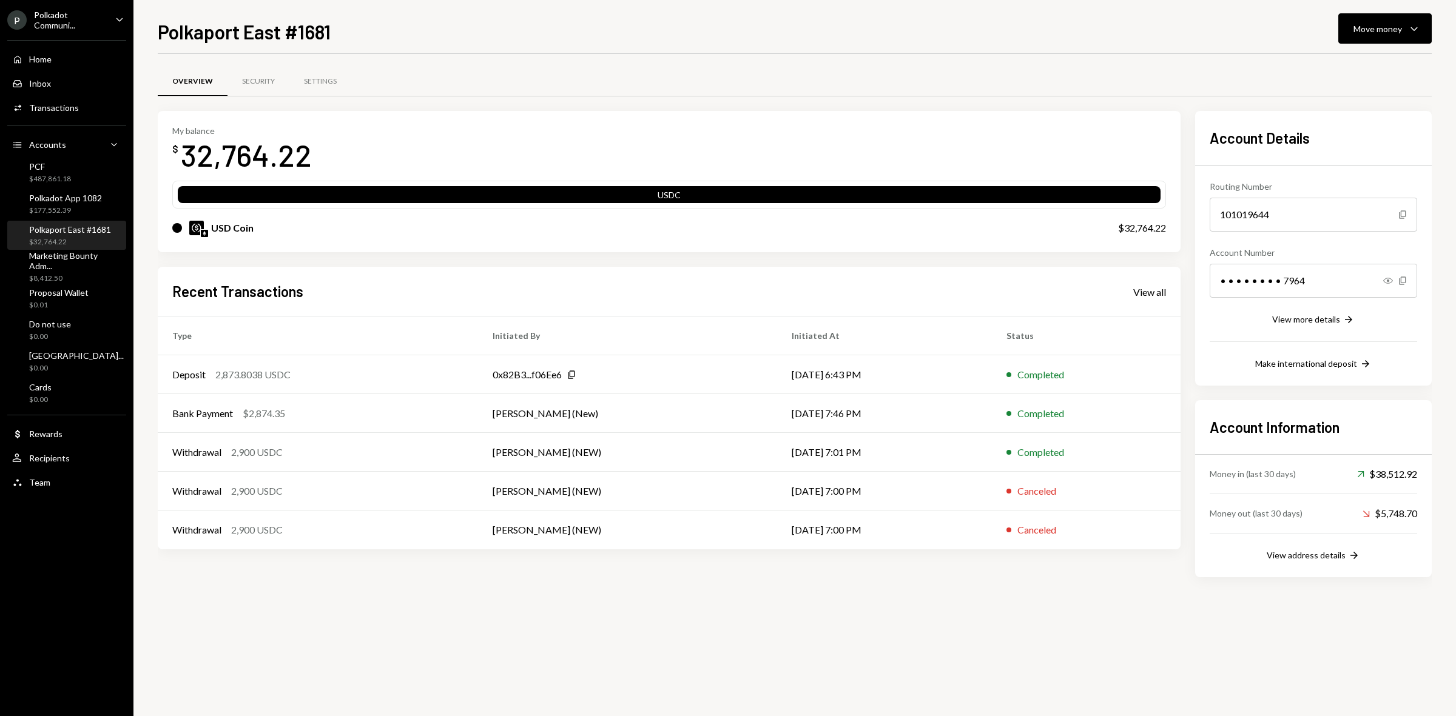
click at [1357, 44] on div "Polkaport East #1681 Move money Caret Down Overview Security Settings My balanc…" at bounding box center [795, 367] width 1274 height 700
click at [1371, 29] on div "Move money" at bounding box center [1378, 28] width 49 height 13
click at [1333, 67] on div "Send" at bounding box center [1375, 65] width 89 height 13
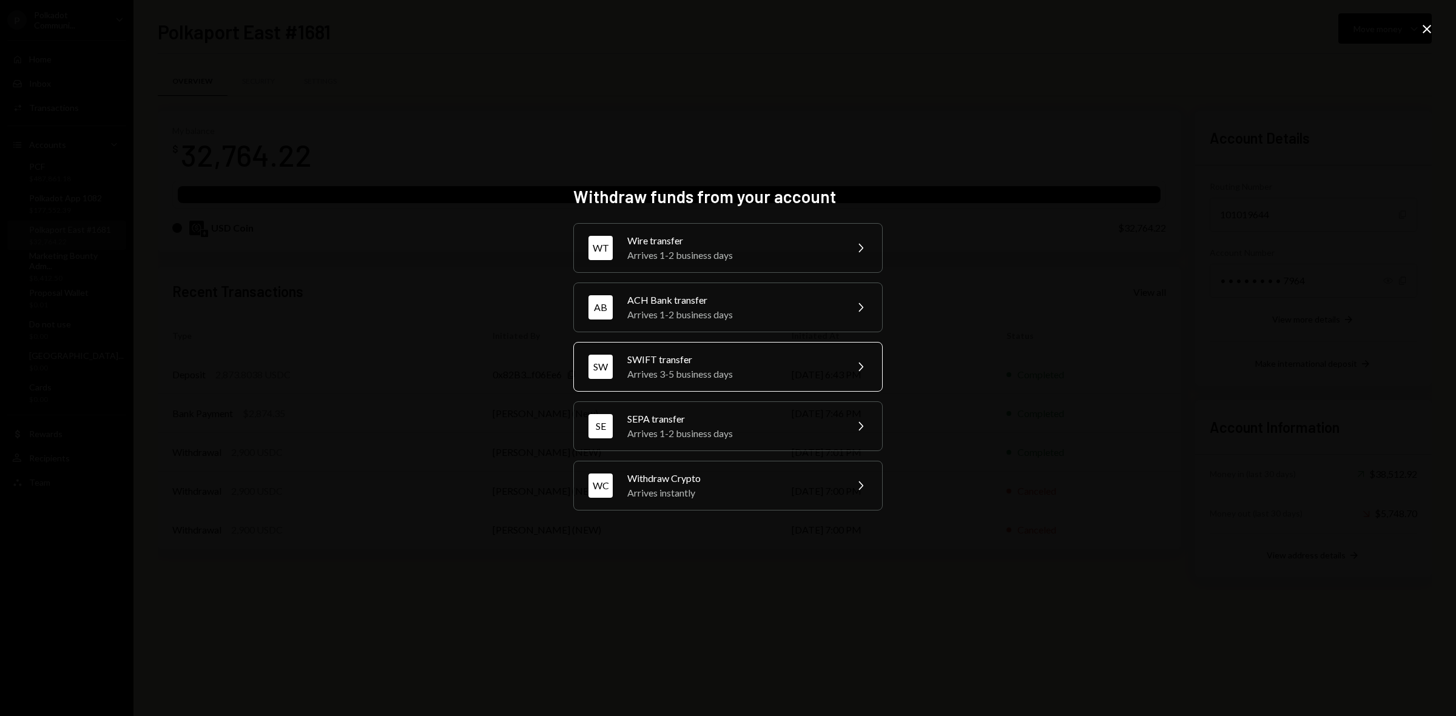
click at [707, 377] on div "Arrives 3-5 business days" at bounding box center [732, 374] width 211 height 15
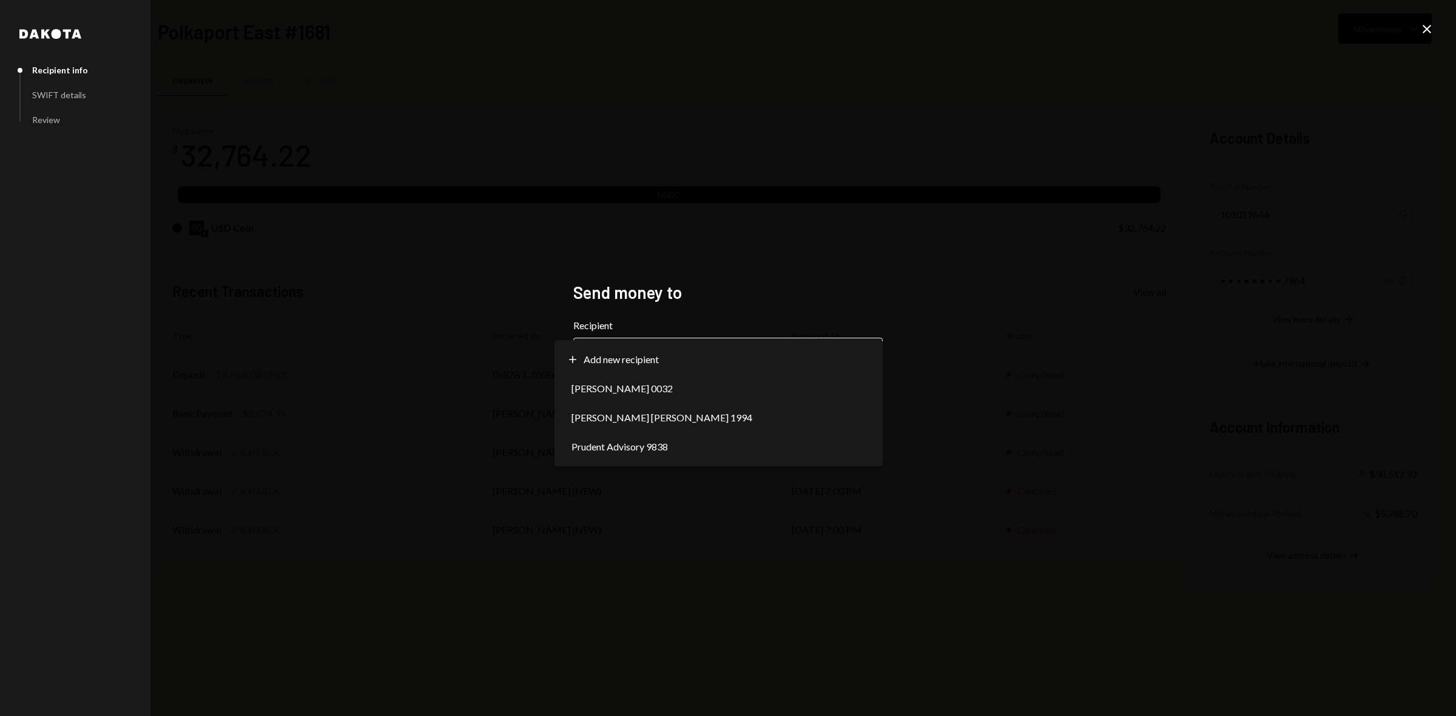
click at [695, 353] on body "P Polkadot Communi... Caret Down Home Home Inbox Inbox Activities Transactions …" at bounding box center [728, 358] width 1456 height 716
select select "**********"
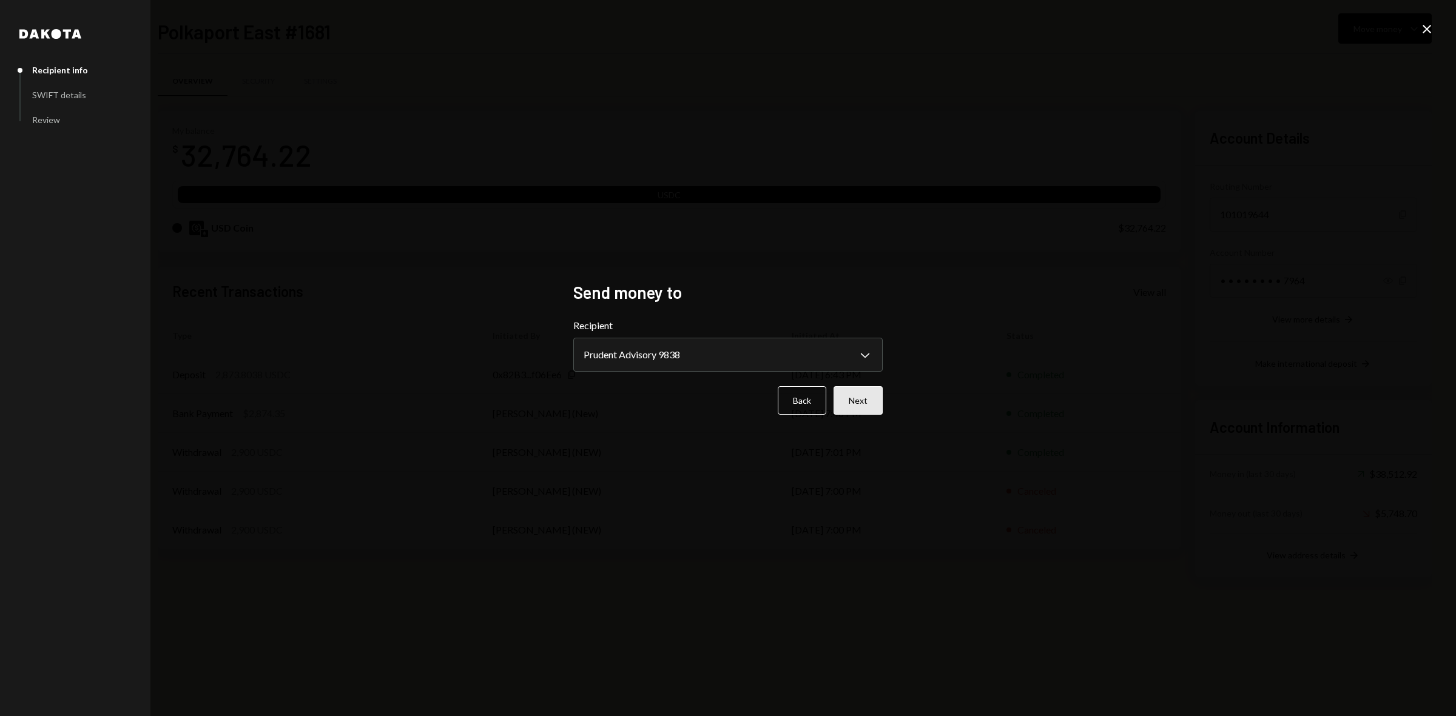
click at [846, 405] on button "Next" at bounding box center [858, 400] width 49 height 29
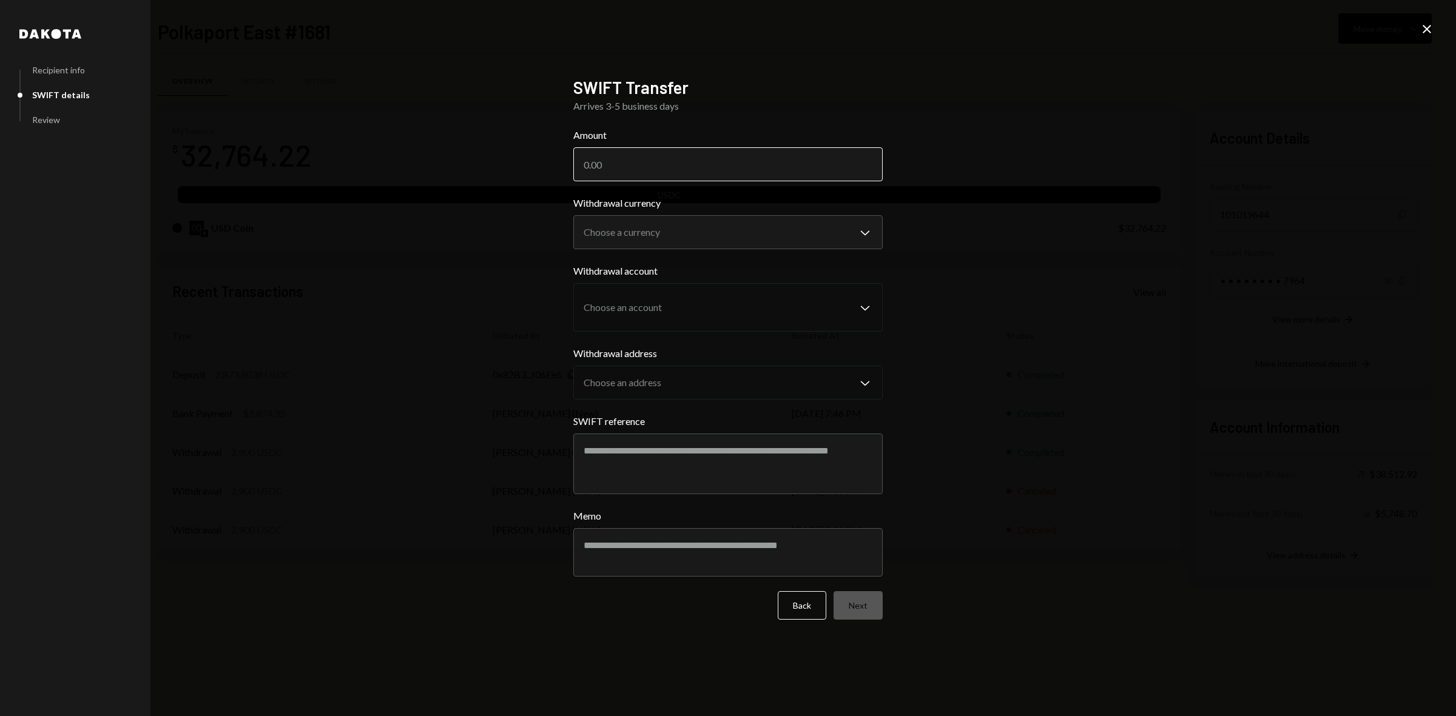
click at [581, 158] on input "Amount" at bounding box center [727, 164] width 309 height 34
click at [616, 155] on input "Amount" at bounding box center [727, 164] width 309 height 34
type input "1872.73"
click at [1093, 343] on div "**********" at bounding box center [728, 358] width 1456 height 716
click at [738, 240] on body "P Polkadot Communi... Caret Down Home Home Inbox Inbox Activities Transactions …" at bounding box center [728, 358] width 1456 height 716
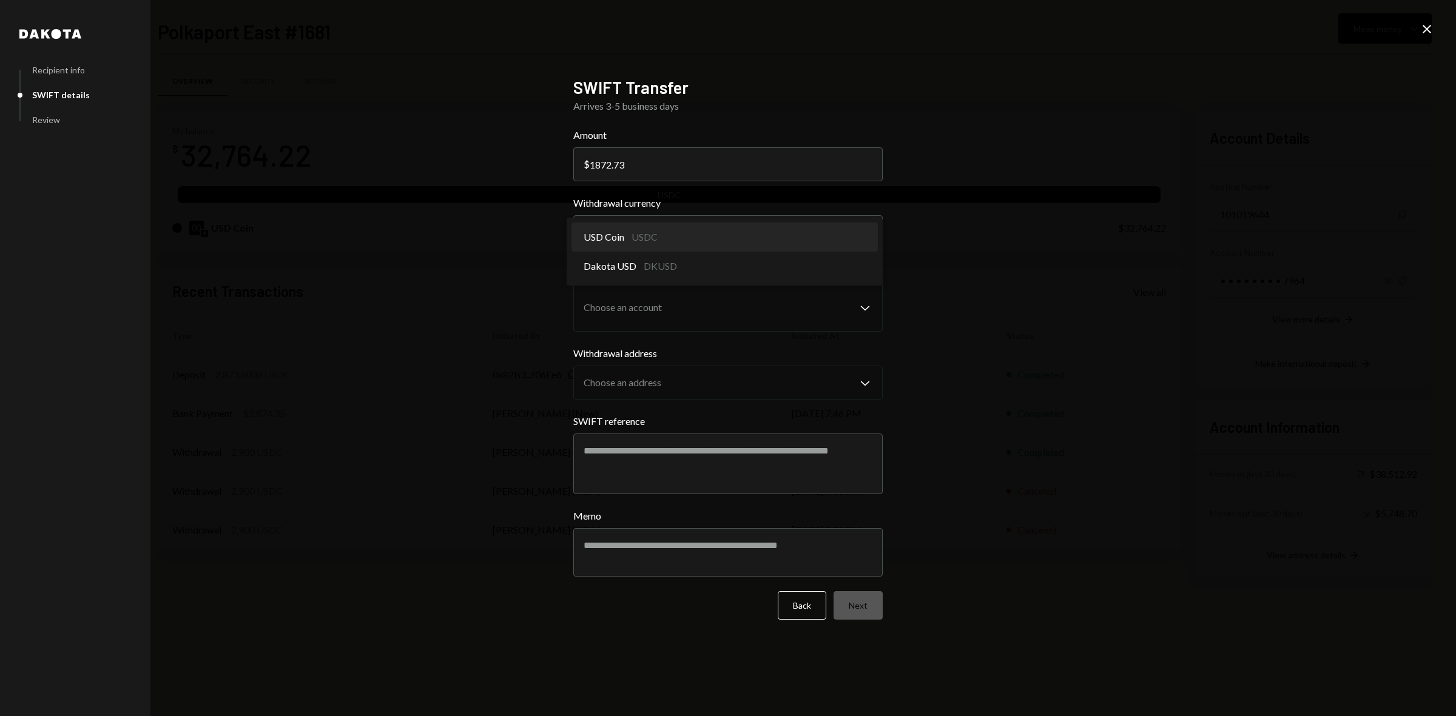
select select "****"
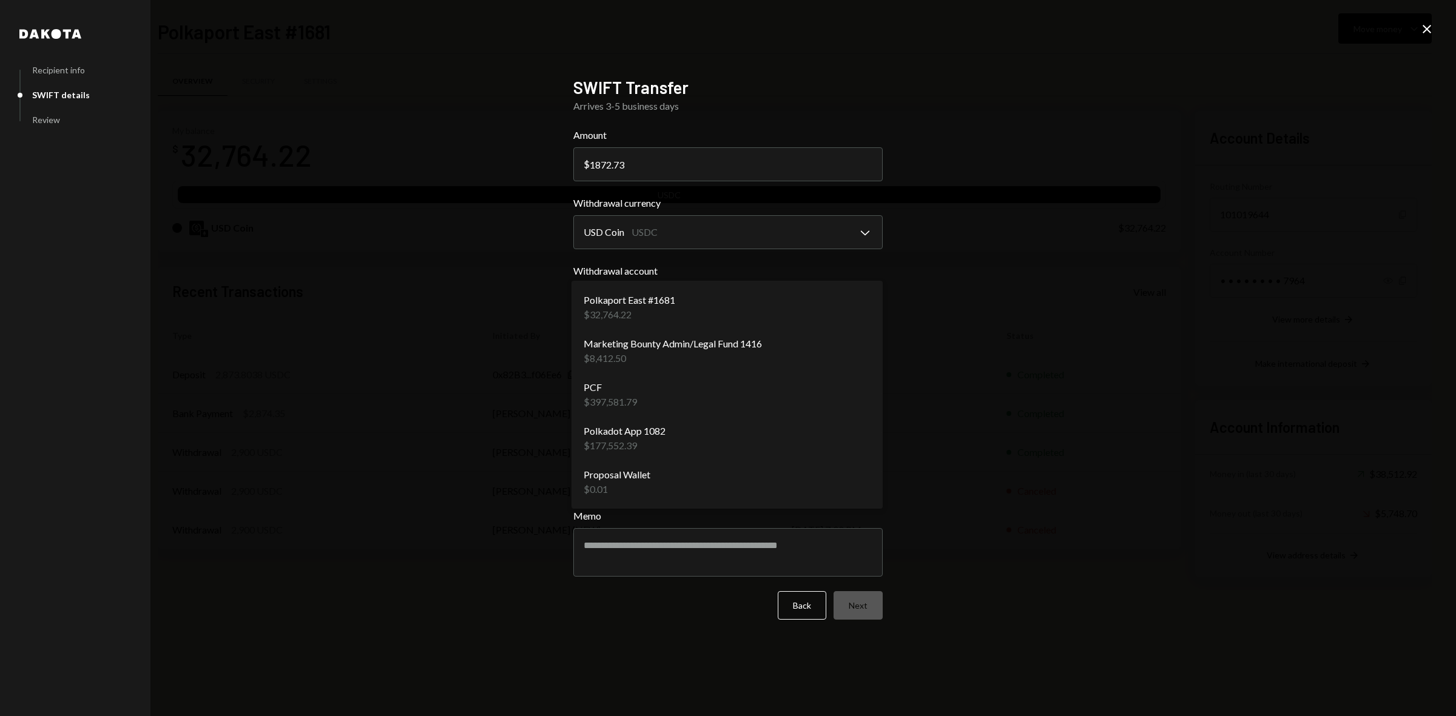
click at [710, 305] on body "P Polkadot Communi... Caret Down Home Home Inbox Inbox Activities Transactions …" at bounding box center [728, 358] width 1456 height 716
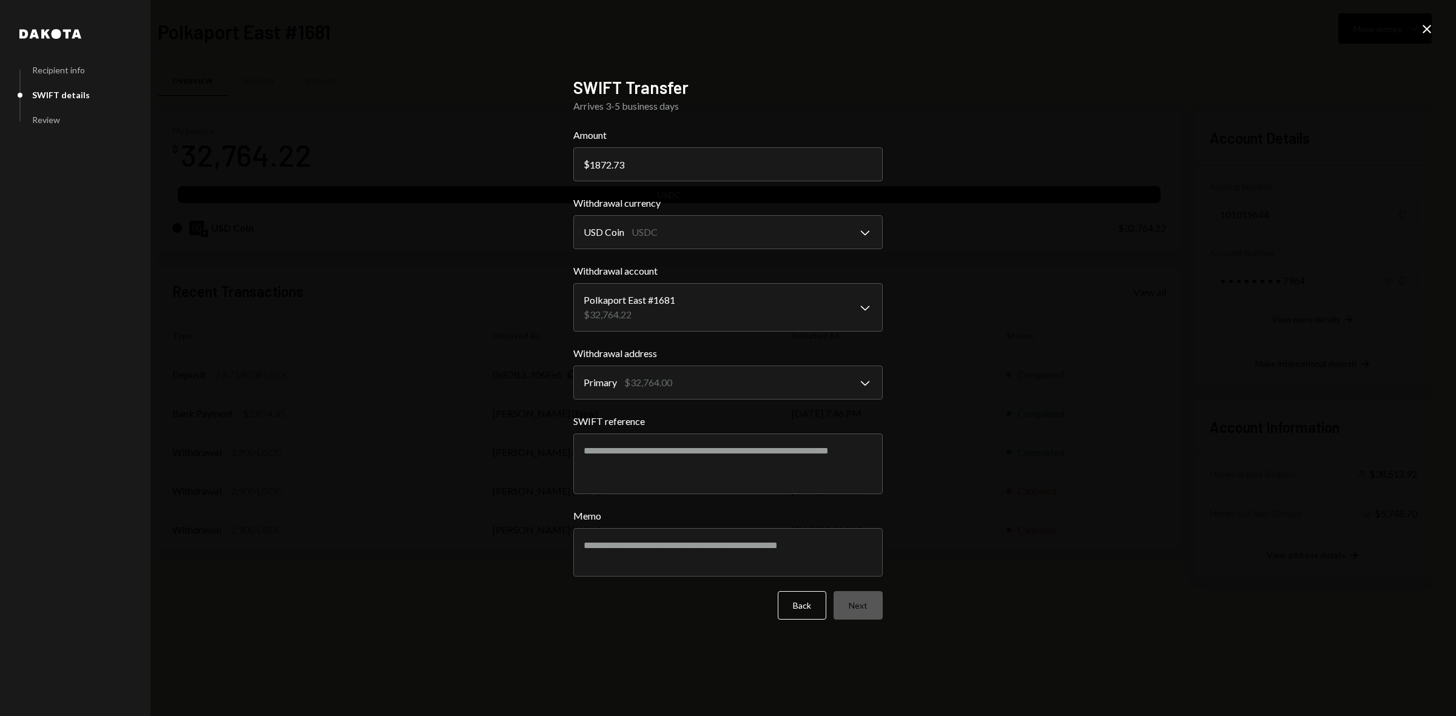
click at [1047, 346] on div "**********" at bounding box center [728, 358] width 1456 height 716
click at [620, 465] on textarea "SWIFT reference" at bounding box center [727, 464] width 309 height 61
type textarea "*******"
click at [760, 568] on textarea "Memo" at bounding box center [727, 552] width 309 height 49
type textarea "**********"
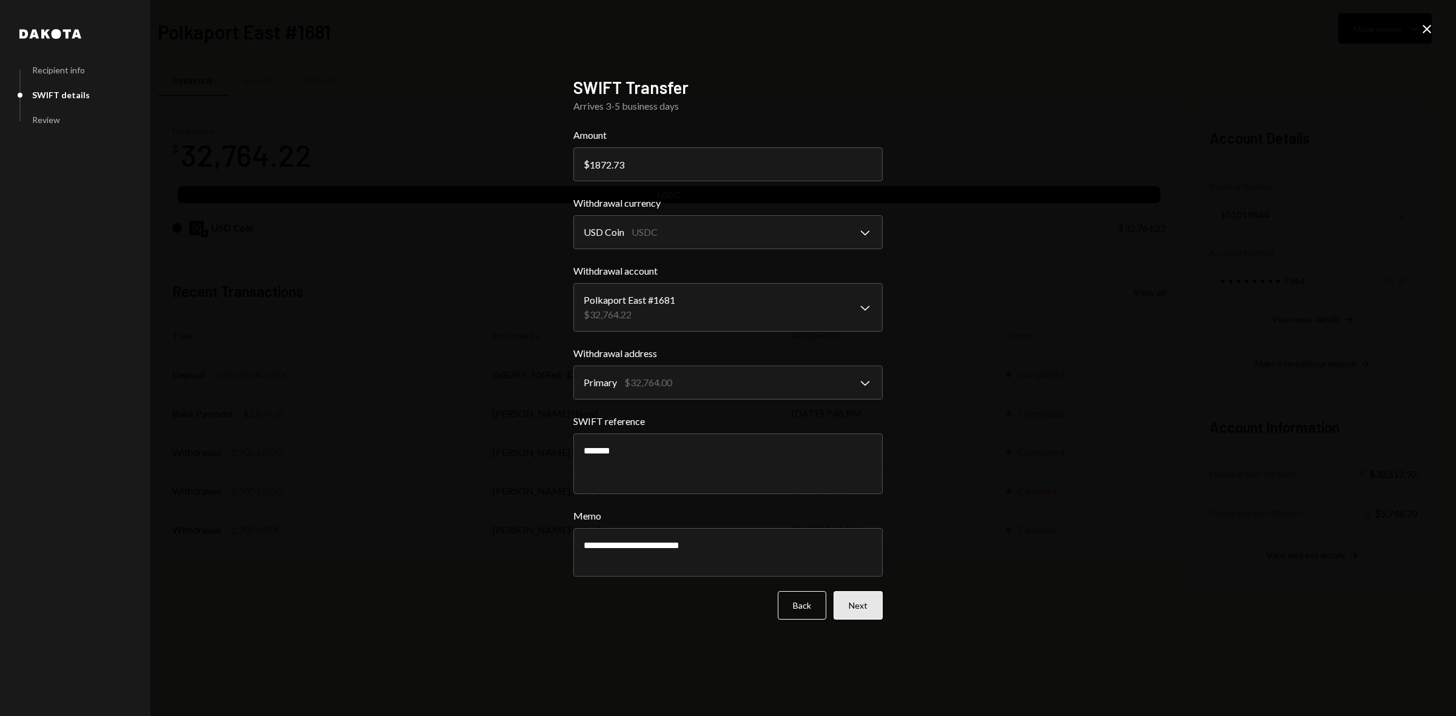
click at [872, 609] on button "Next" at bounding box center [858, 606] width 49 height 29
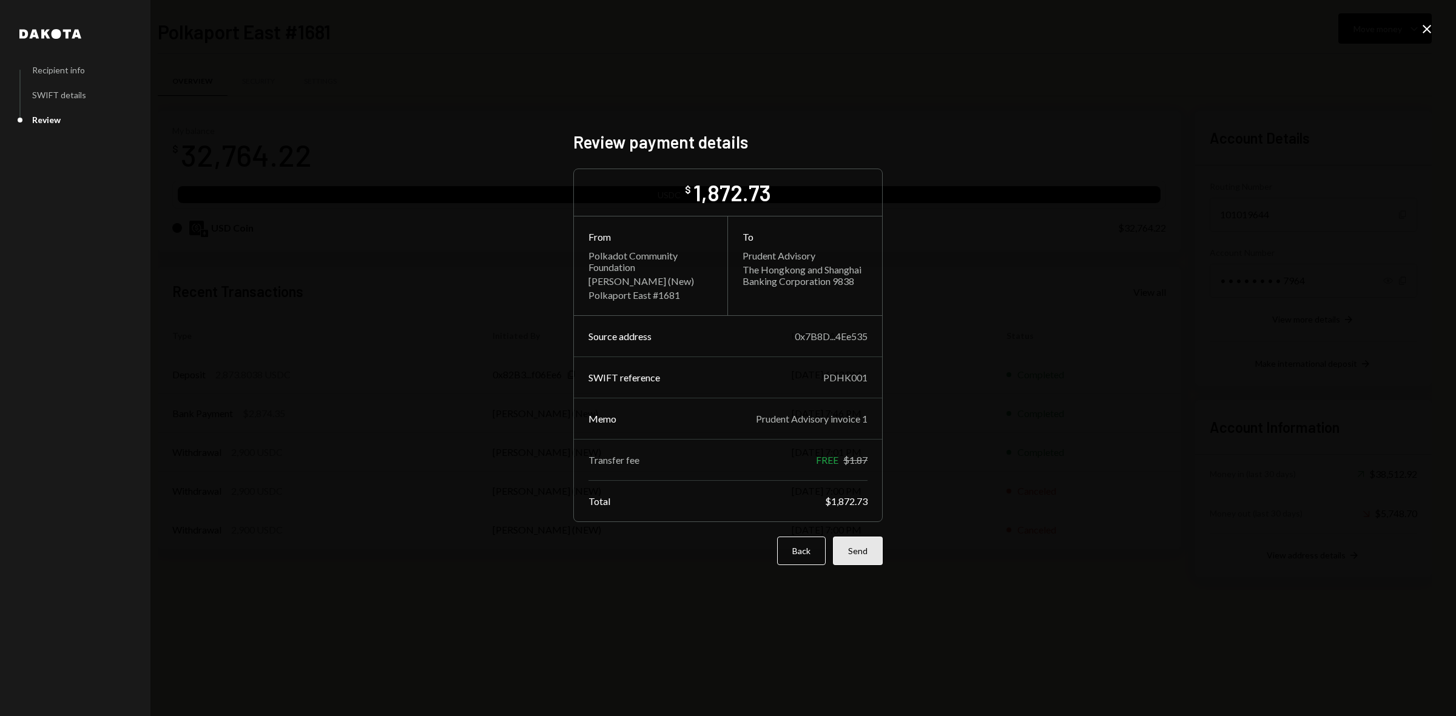
click at [863, 555] on button "Send" at bounding box center [858, 551] width 50 height 29
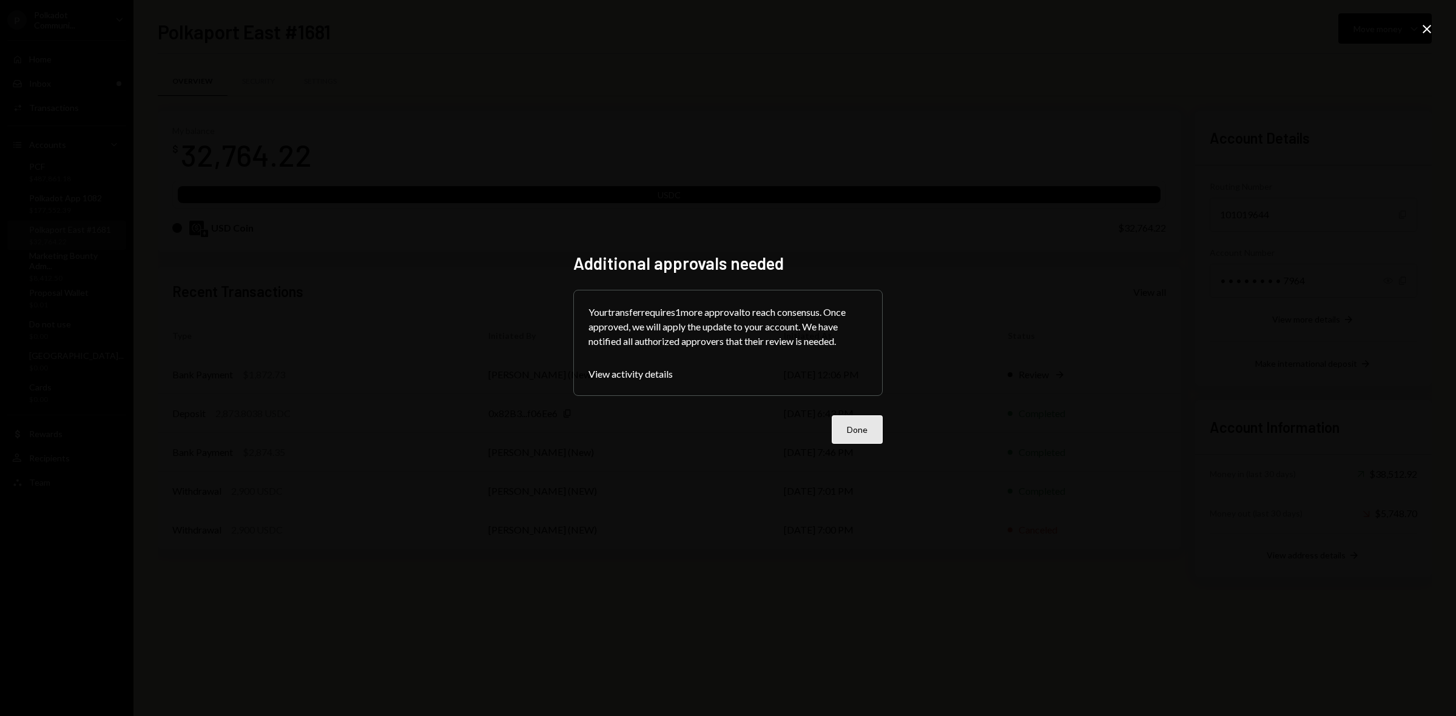
click at [861, 426] on button "Done" at bounding box center [857, 430] width 51 height 29
